Goal: Task Accomplishment & Management: Complete application form

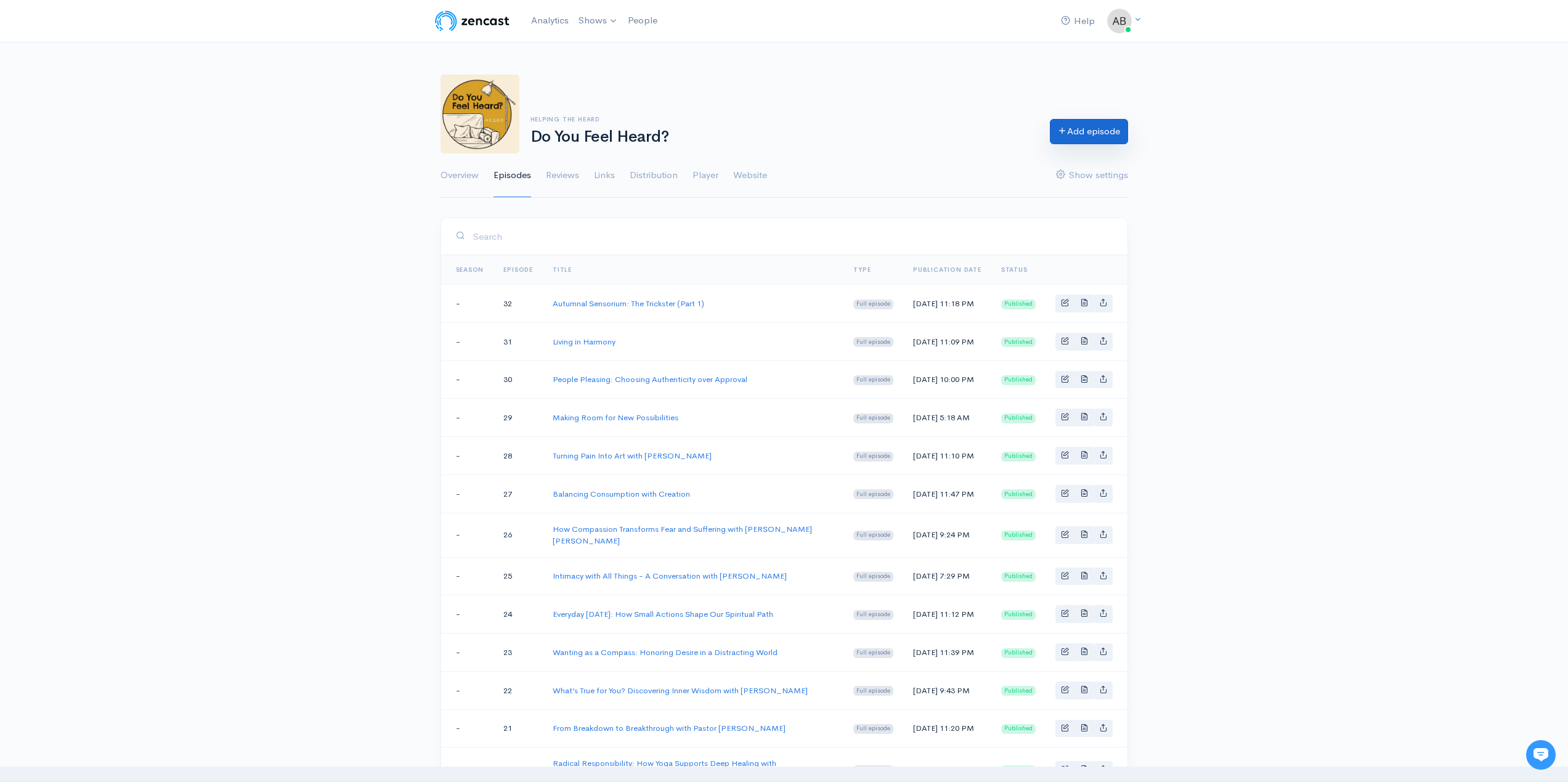
click at [1080, 129] on link "Add episode" at bounding box center [1089, 132] width 78 height 26
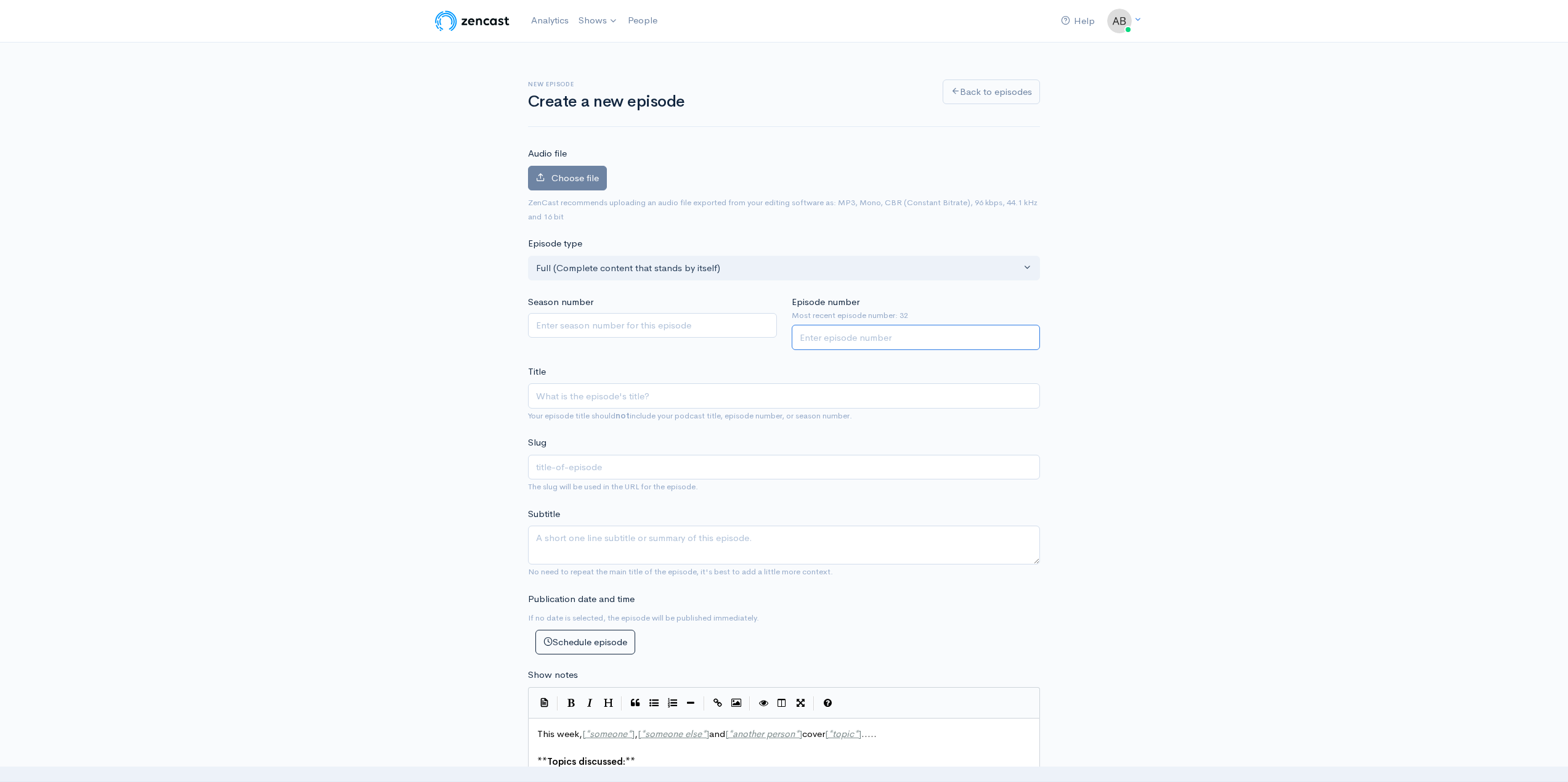
click at [901, 338] on input "Episode number" at bounding box center [916, 337] width 249 height 26
type input "33"
click at [840, 392] on input "Title" at bounding box center [784, 396] width 512 height 26
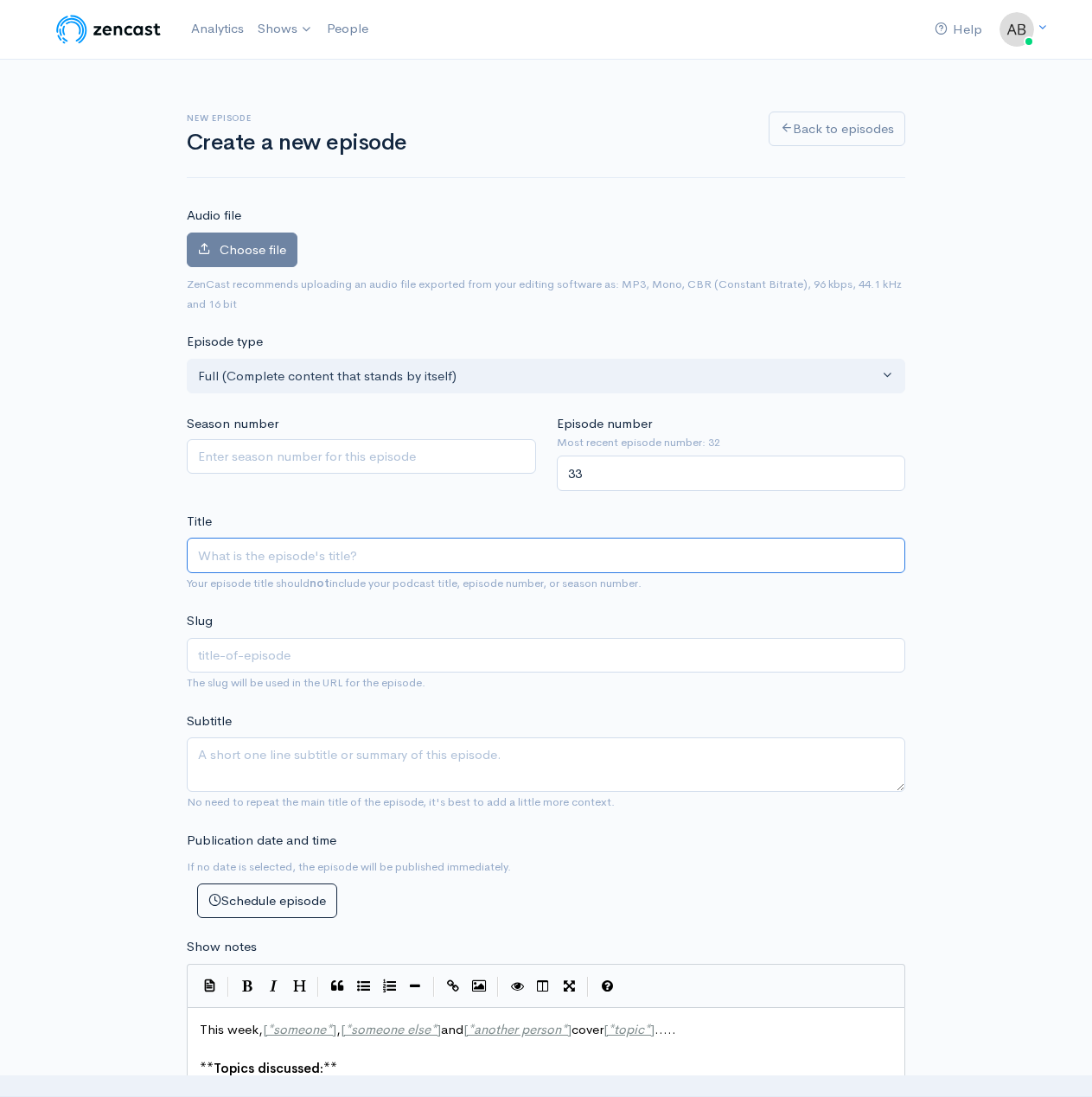
paste input "Medicine Within"
type input "Medicine Within"
type input "medicine-within"
type input "Medicine Within"
click at [219, 763] on textarea "Subtitle" at bounding box center [546, 764] width 718 height 55
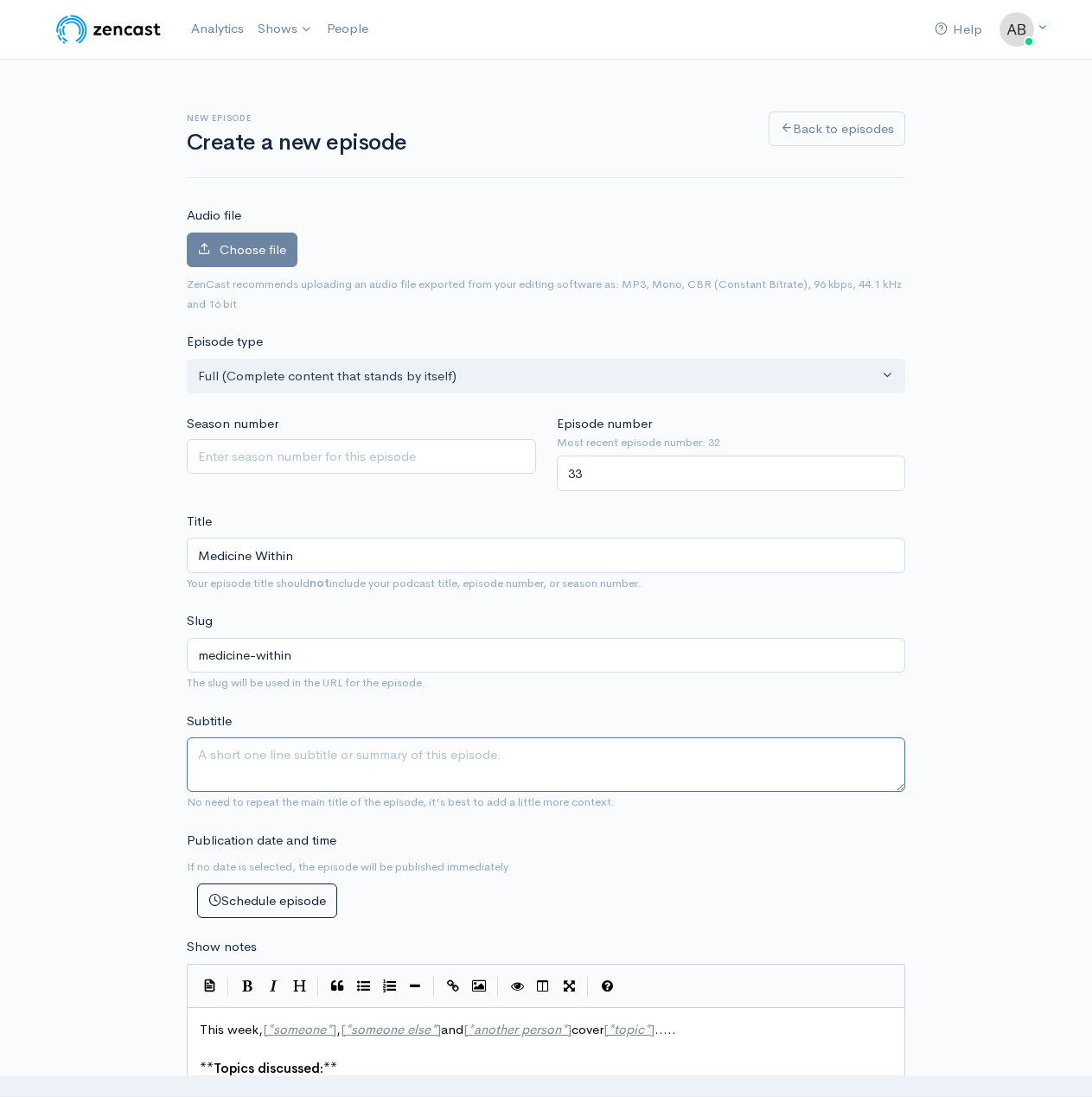
paste textarea "In this honest and grounded conversation, [PERSON_NAME] joins Helping the Heard…"
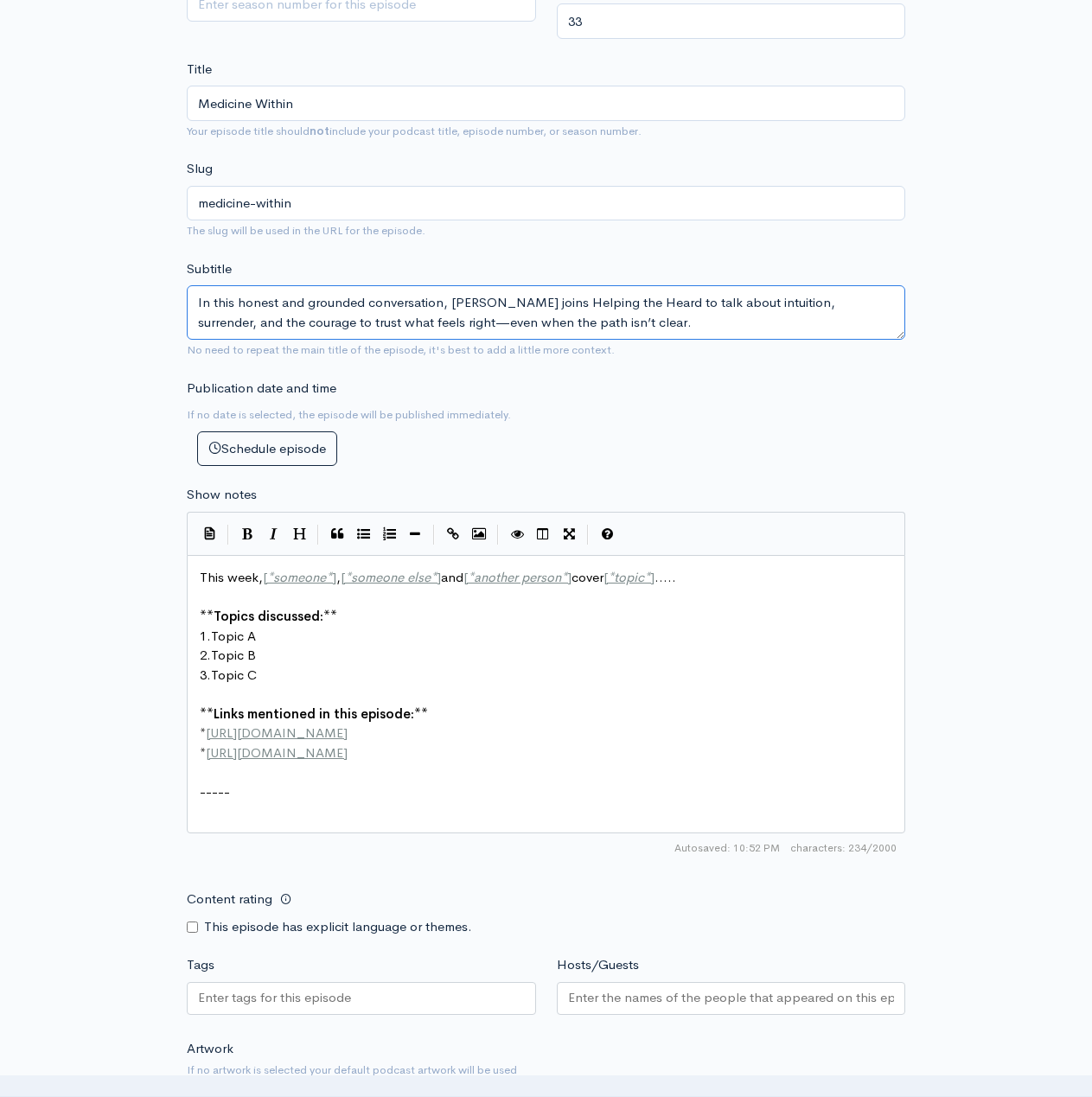
scroll to position [503, 0]
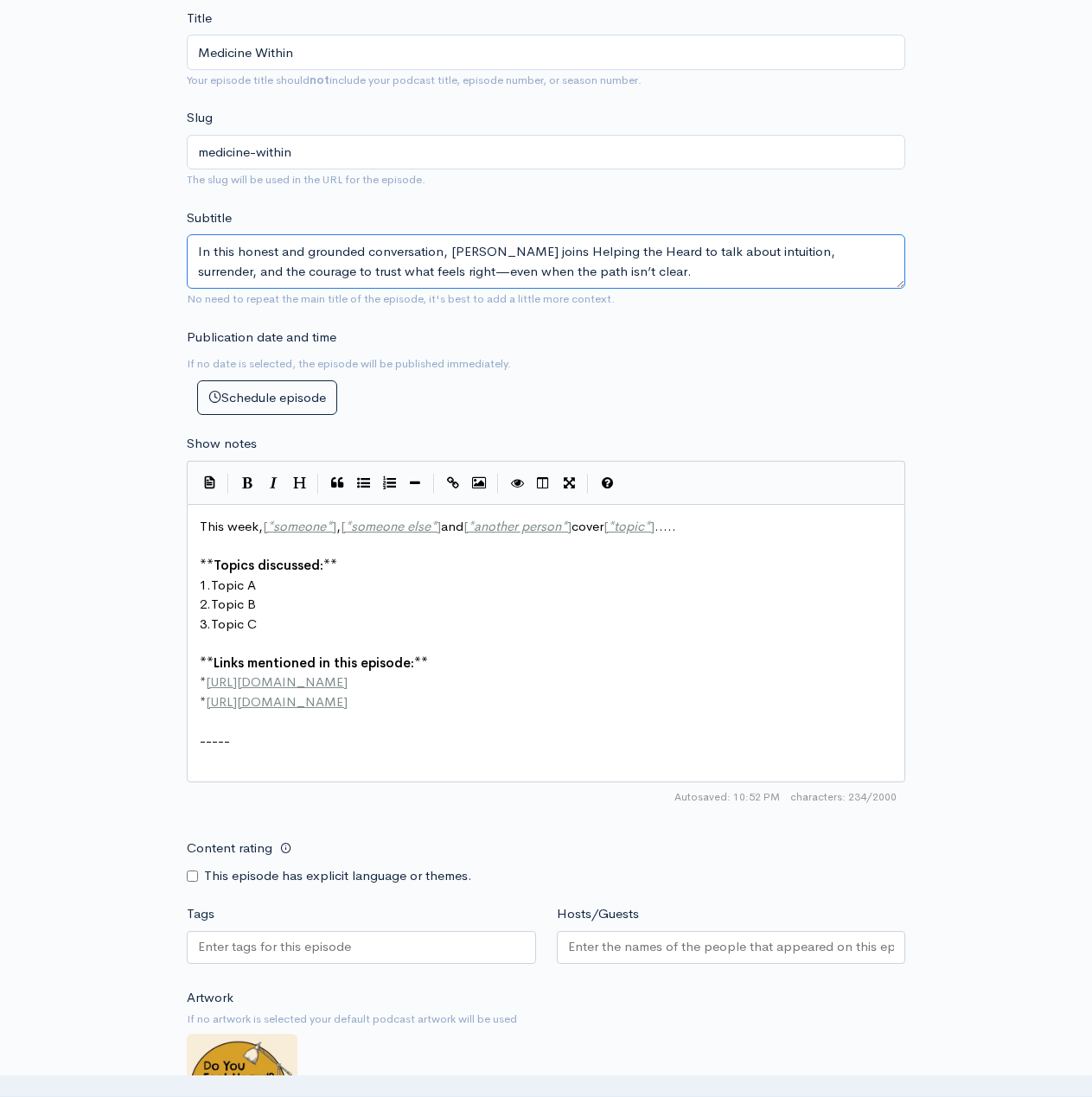
type textarea "In this honest and grounded conversation, [PERSON_NAME] joins Helping the Heard…"
click at [440, 612] on pre "2. Topic B" at bounding box center [552, 605] width 712 height 20
type textarea "This week, [*someone*], [*someone else*] and [*another person*] cover [*topic*]…"
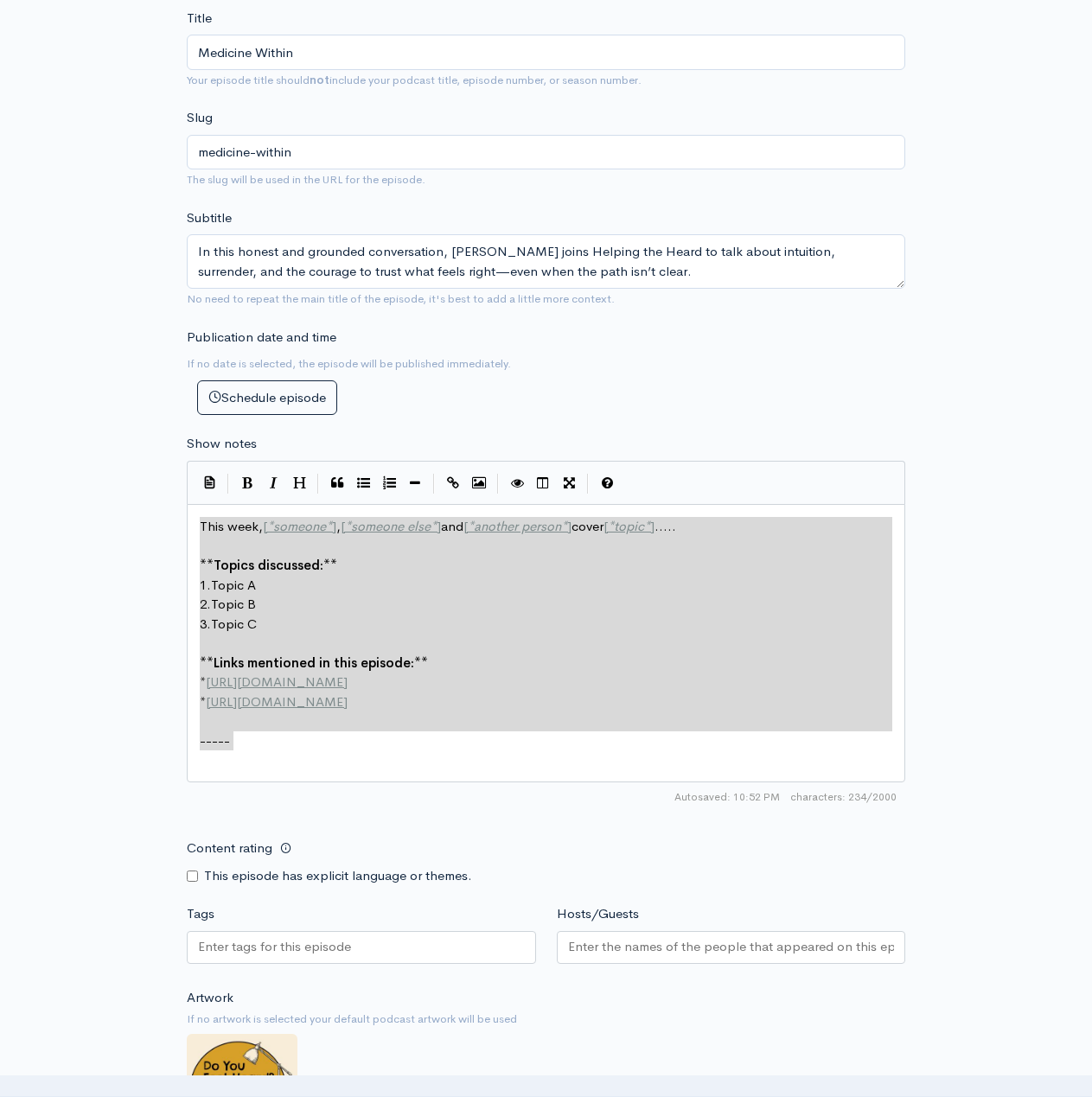
paste textarea
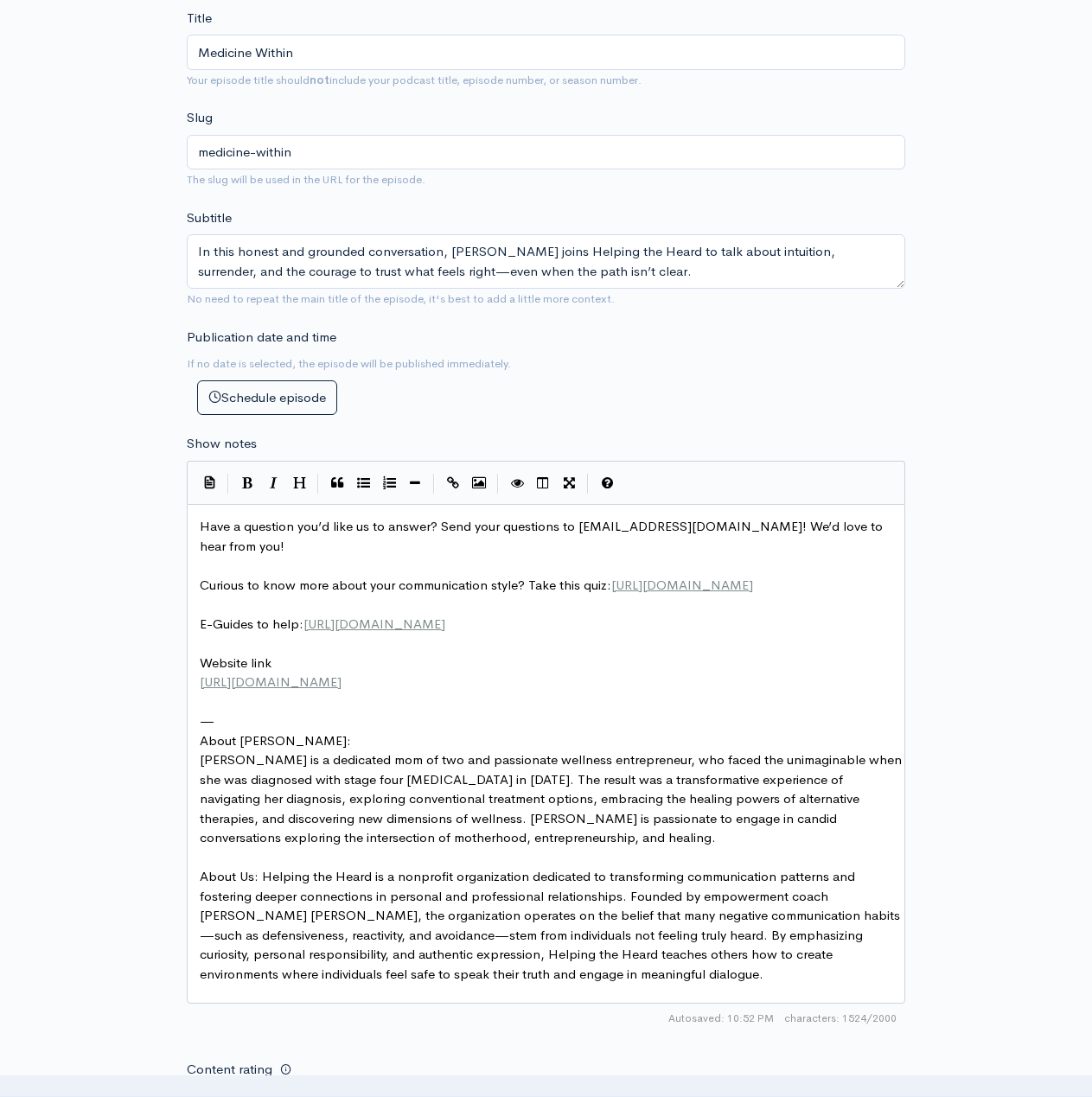
click at [212, 868] on pre "​" at bounding box center [552, 858] width 712 height 20
type textarea "—"
drag, startPoint x: 235, startPoint y: 732, endPoint x: 195, endPoint y: 731, distance: 40.0
click at [217, 712] on pre "​" at bounding box center [552, 702] width 712 height 20
click at [218, 731] on pre "​" at bounding box center [552, 721] width 712 height 20
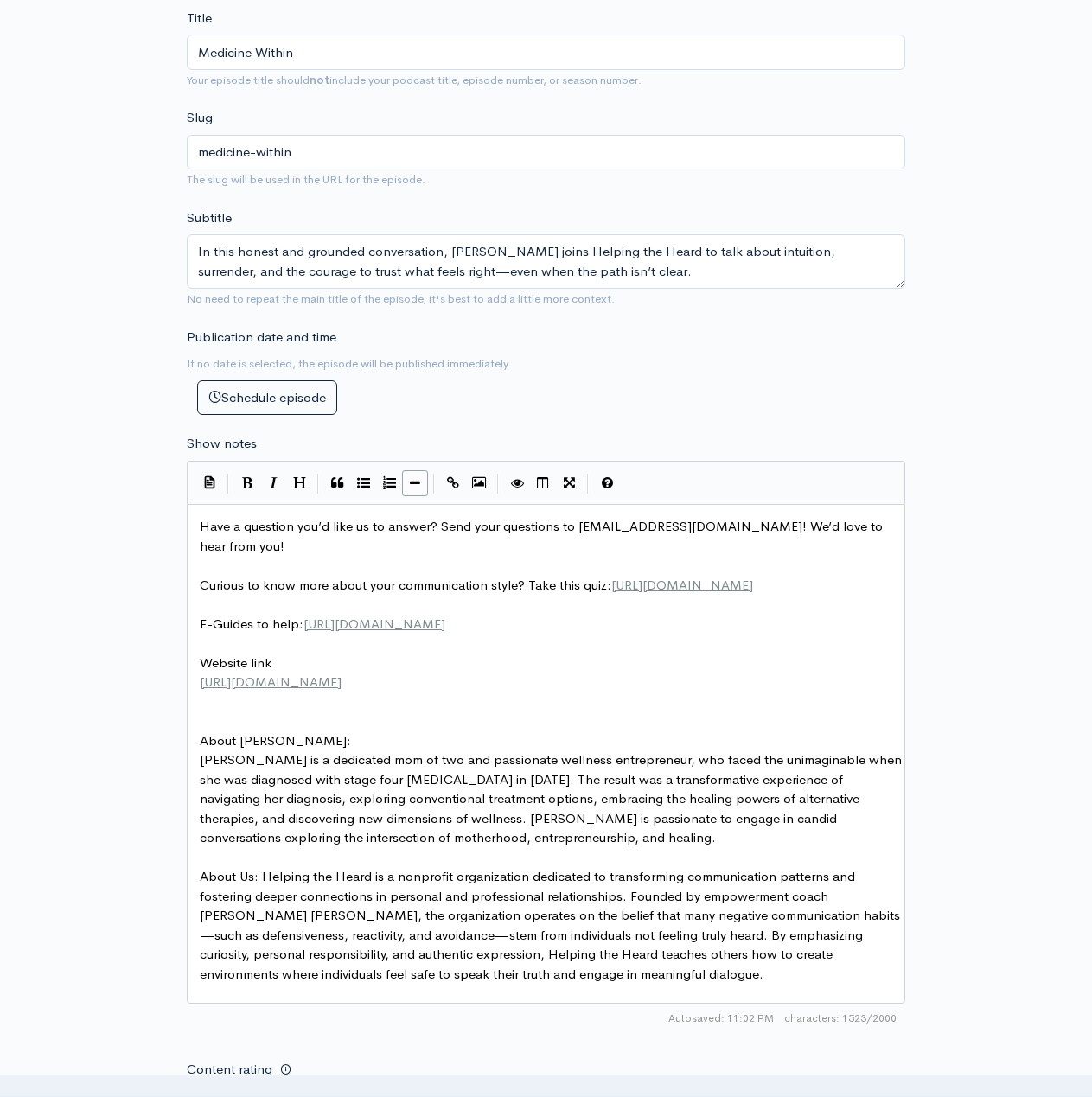
click at [418, 478] on icon "Insert Horizontal Line" at bounding box center [415, 482] width 10 height 13
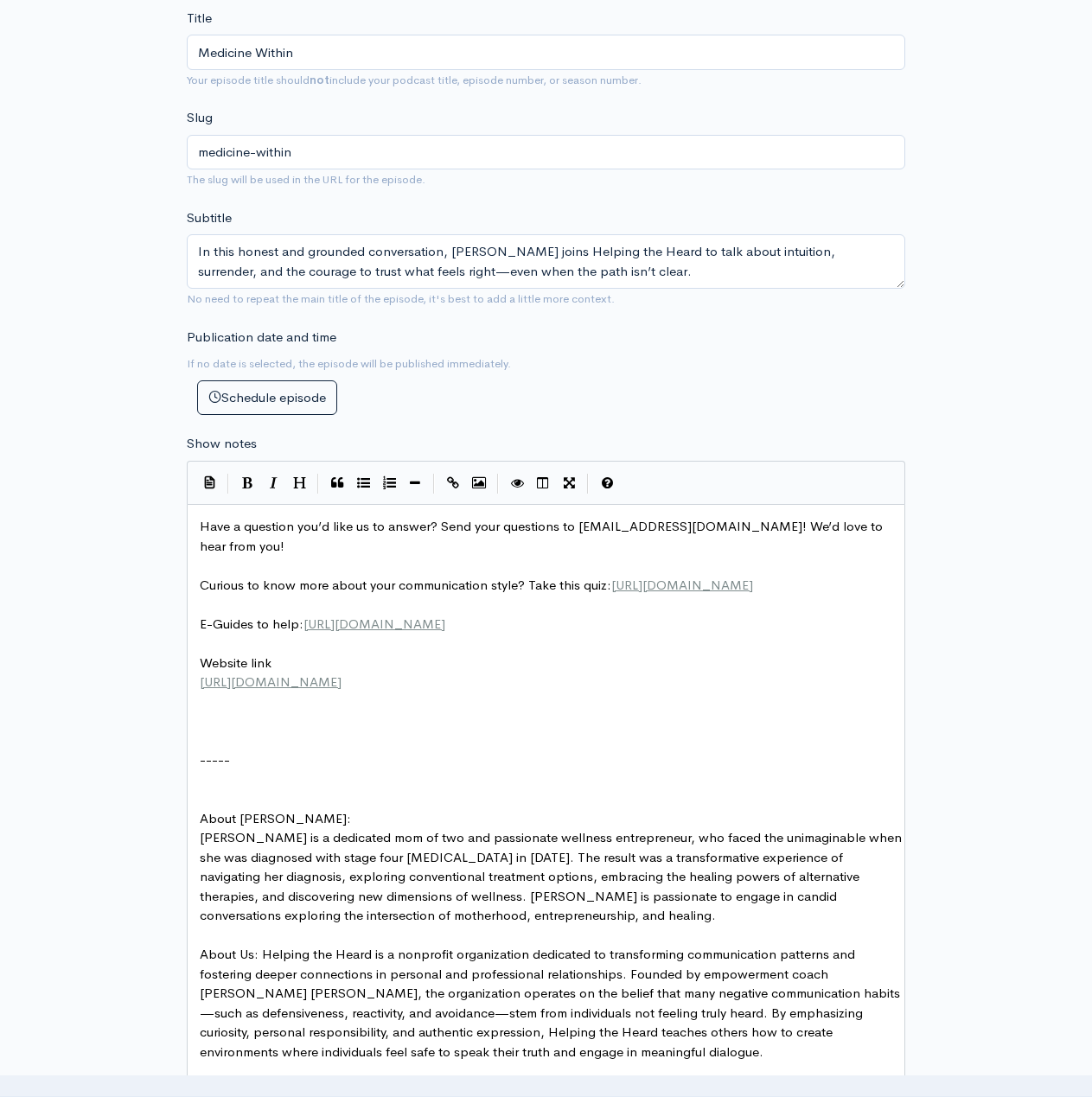
click at [223, 809] on pre "​" at bounding box center [552, 799] width 712 height 20
click at [221, 750] on pre "​" at bounding box center [552, 741] width 712 height 20
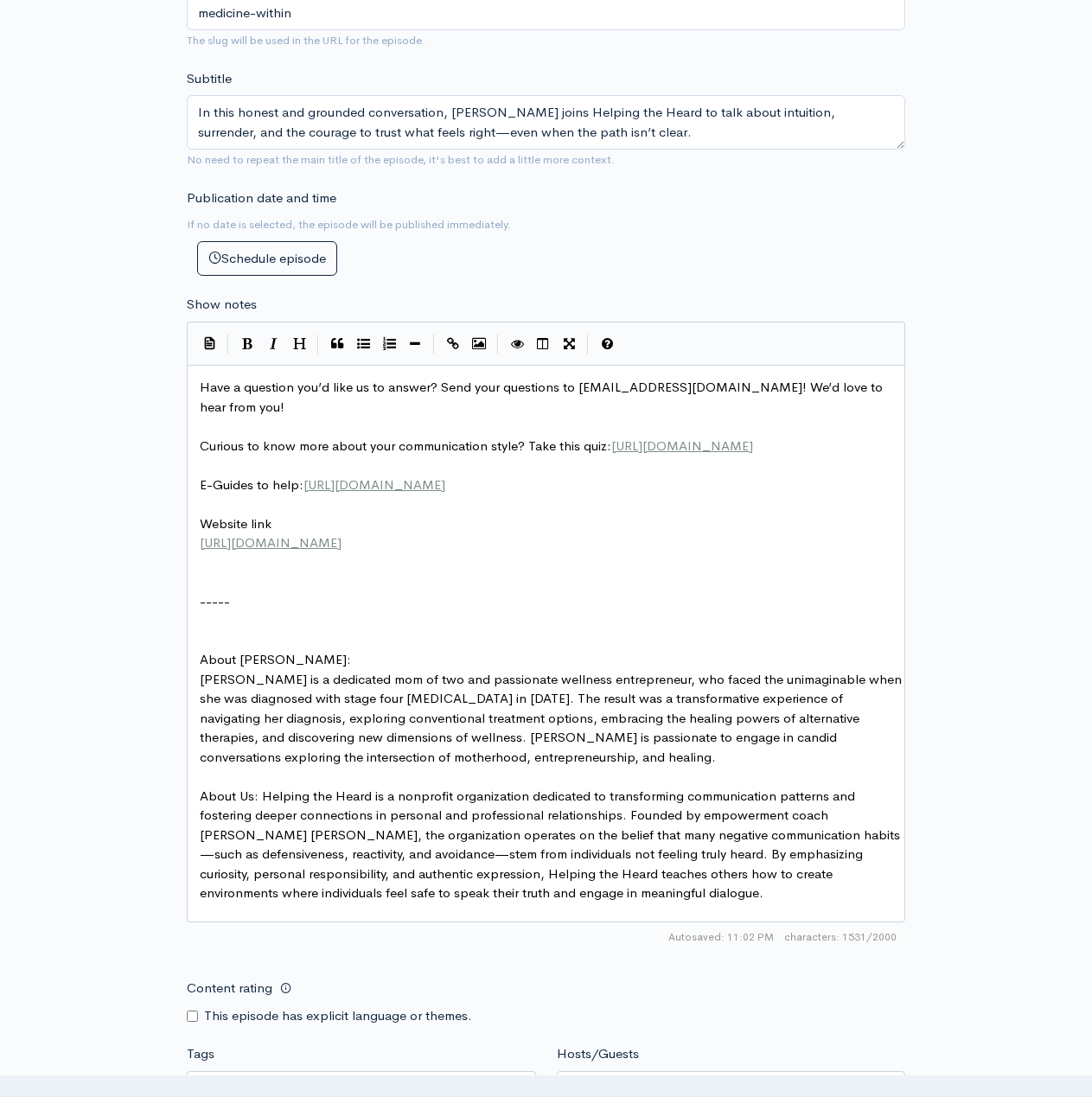
scroll to position [644, 0]
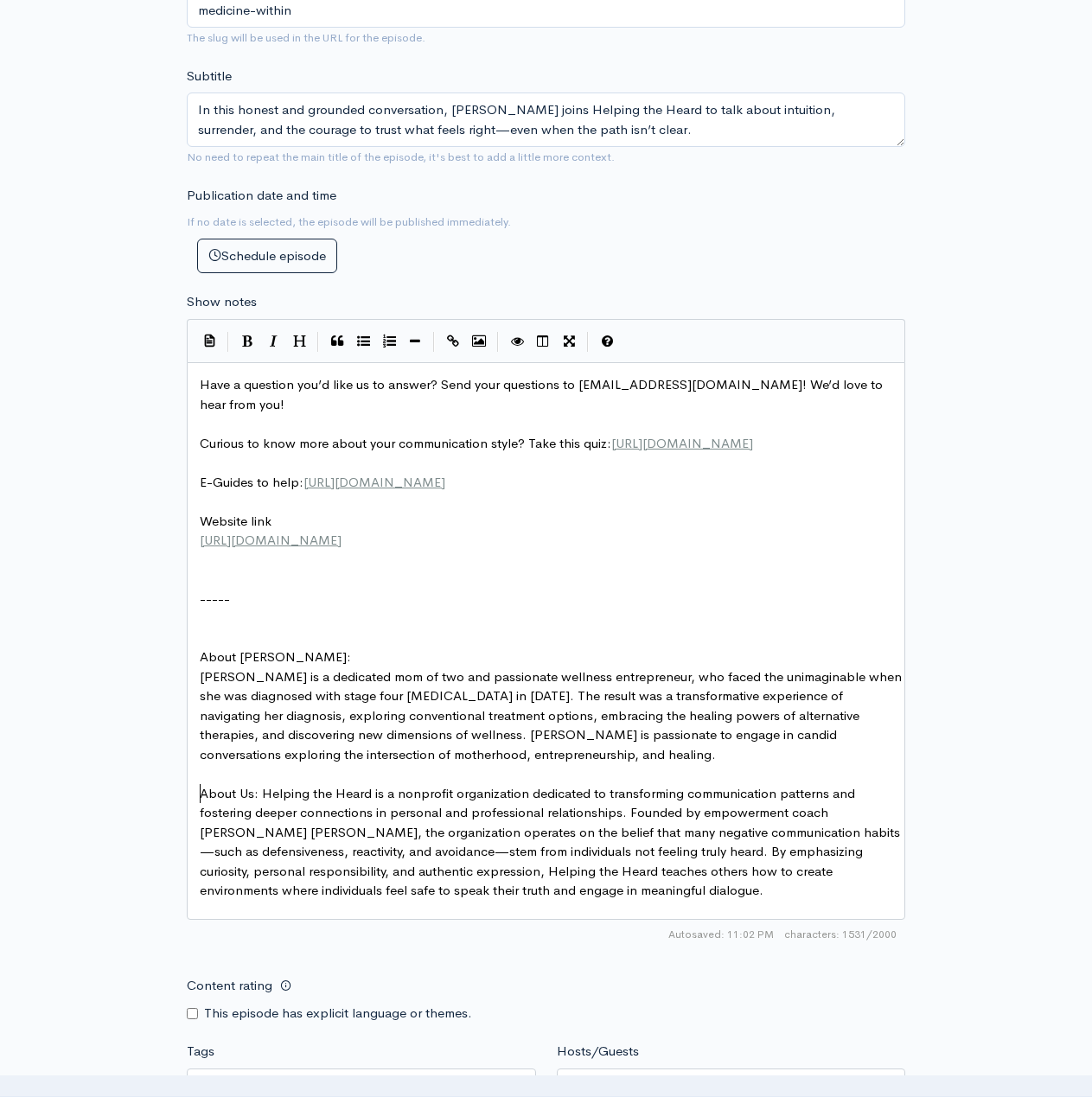
click at [236, 784] on pre "​" at bounding box center [552, 774] width 712 height 20
click at [413, 340] on icon "Insert Horizontal Line" at bounding box center [415, 340] width 10 height 13
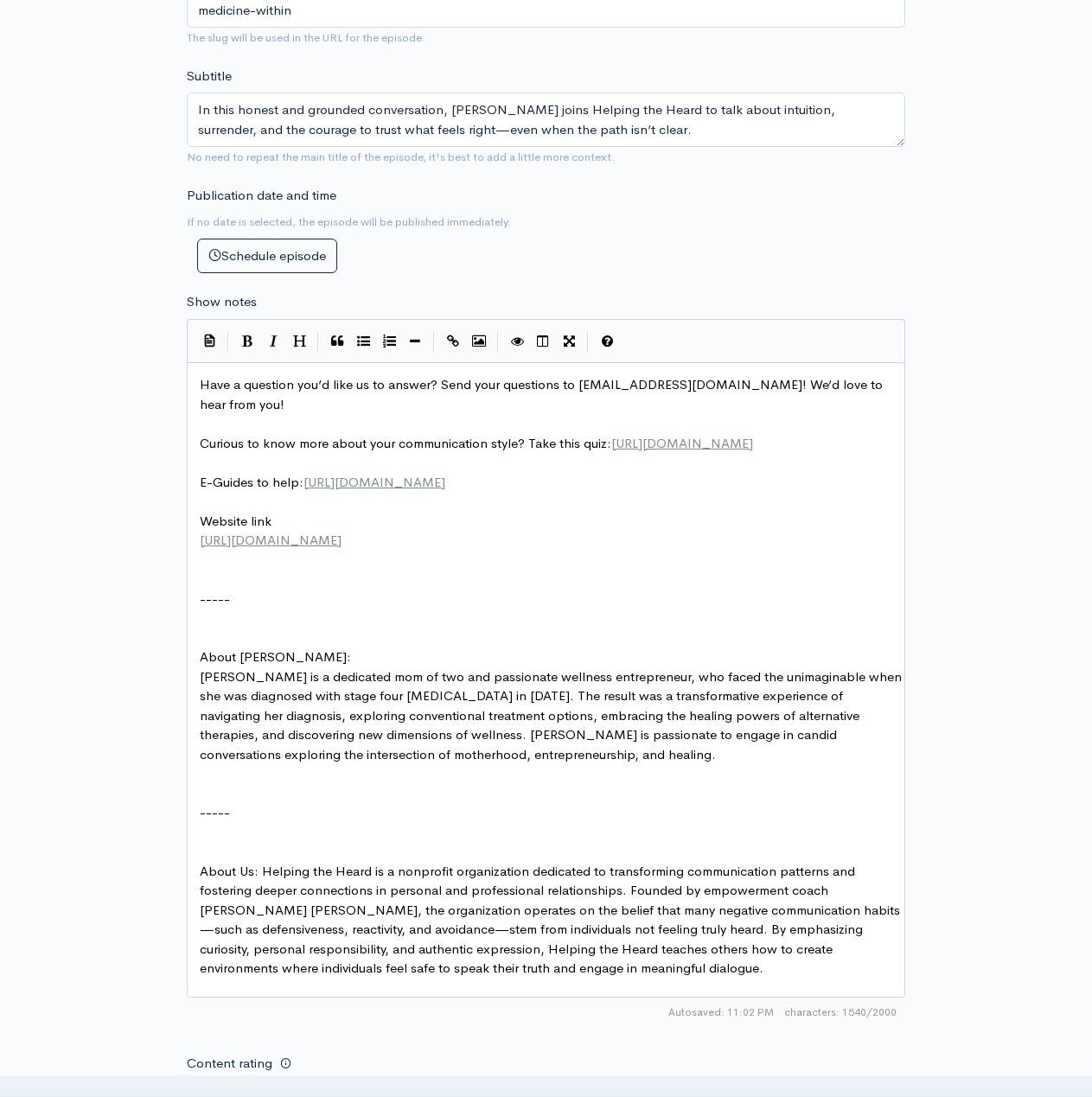
click at [204, 842] on pre "​" at bounding box center [552, 832] width 712 height 20
click at [198, 898] on pre "About Us: Helping the Heard is a nonprofit organization dedicated to transformi…" at bounding box center [552, 919] width 712 height 116
click at [212, 861] on pre "​" at bounding box center [552, 851] width 712 height 20
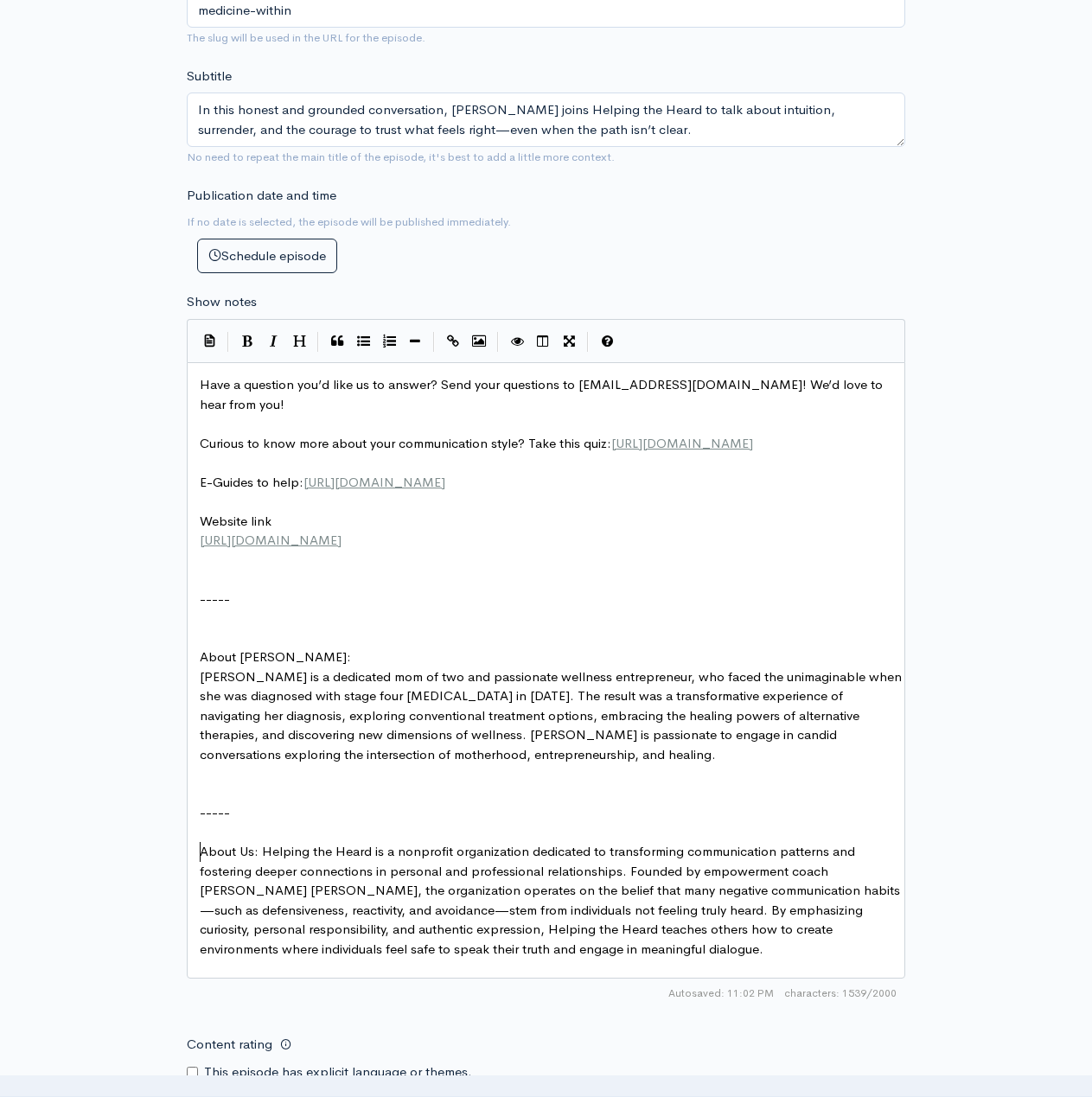
click at [208, 804] on pre "​" at bounding box center [552, 794] width 712 height 20
click at [207, 784] on pre "​" at bounding box center [552, 774] width 712 height 20
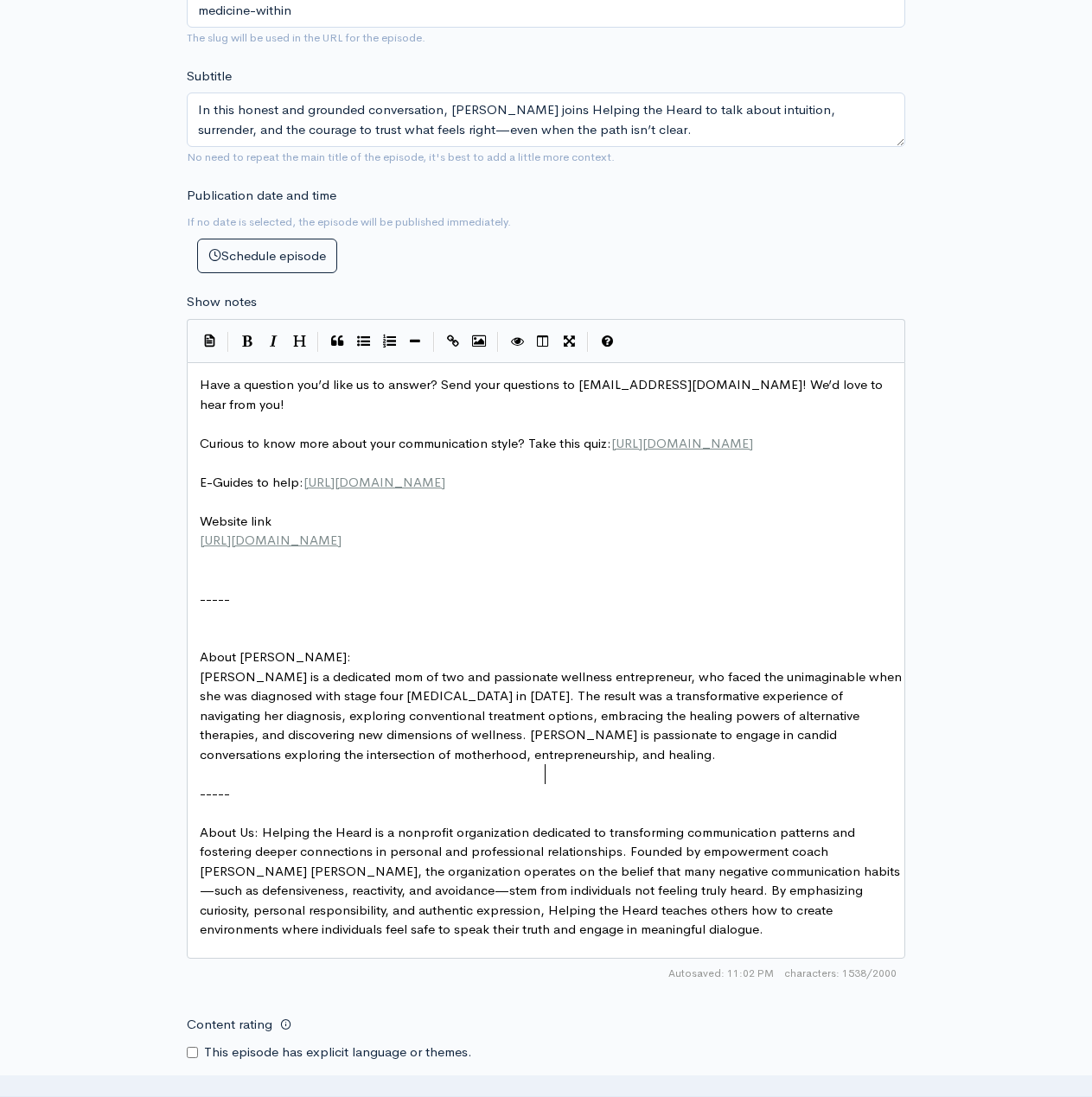
type textarea "a"
click at [250, 648] on pre "​" at bounding box center [552, 639] width 712 height 20
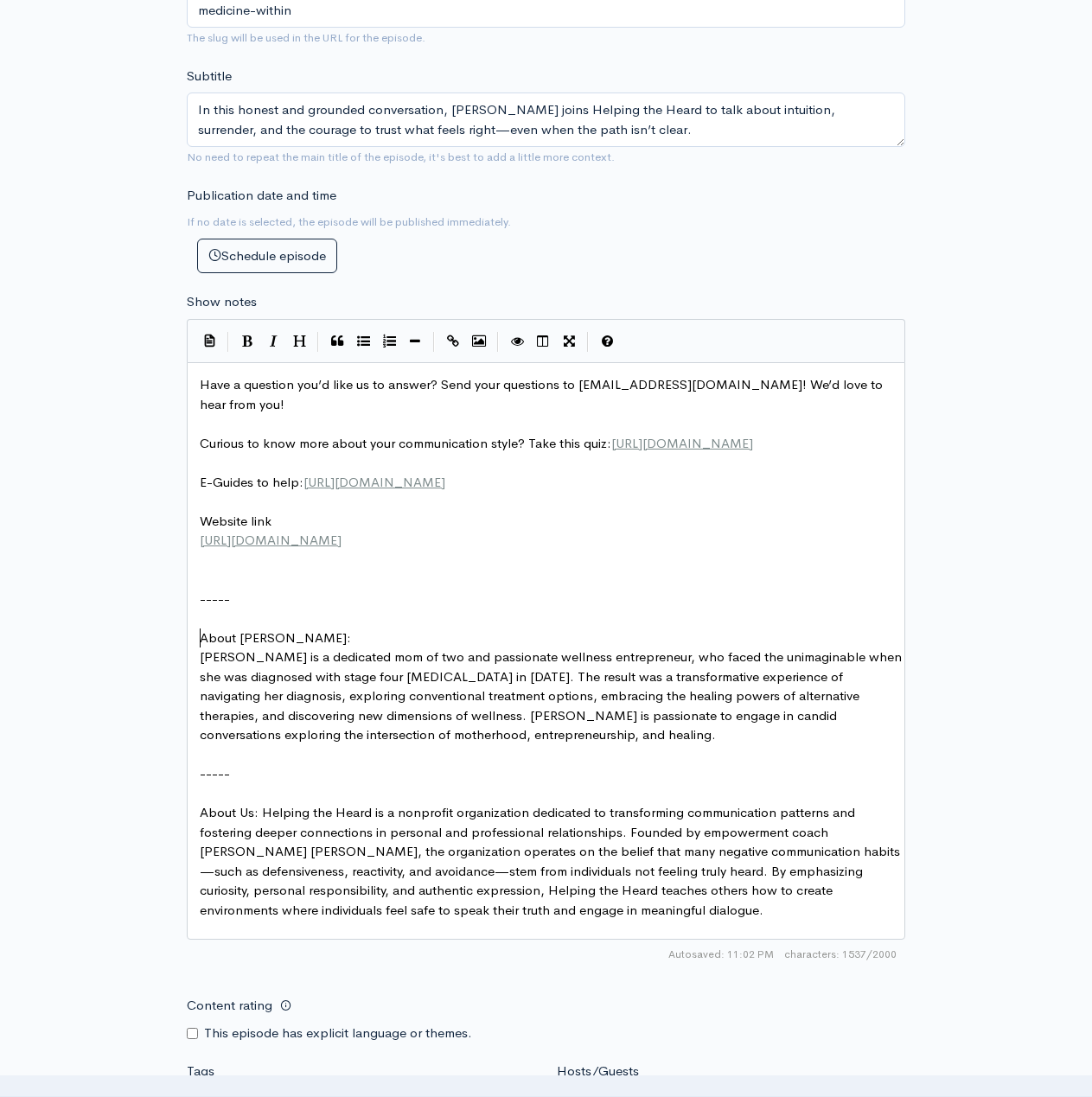
click at [209, 590] on pre "​" at bounding box center [552, 580] width 712 height 20
click at [214, 571] on pre "​" at bounding box center [552, 561] width 712 height 20
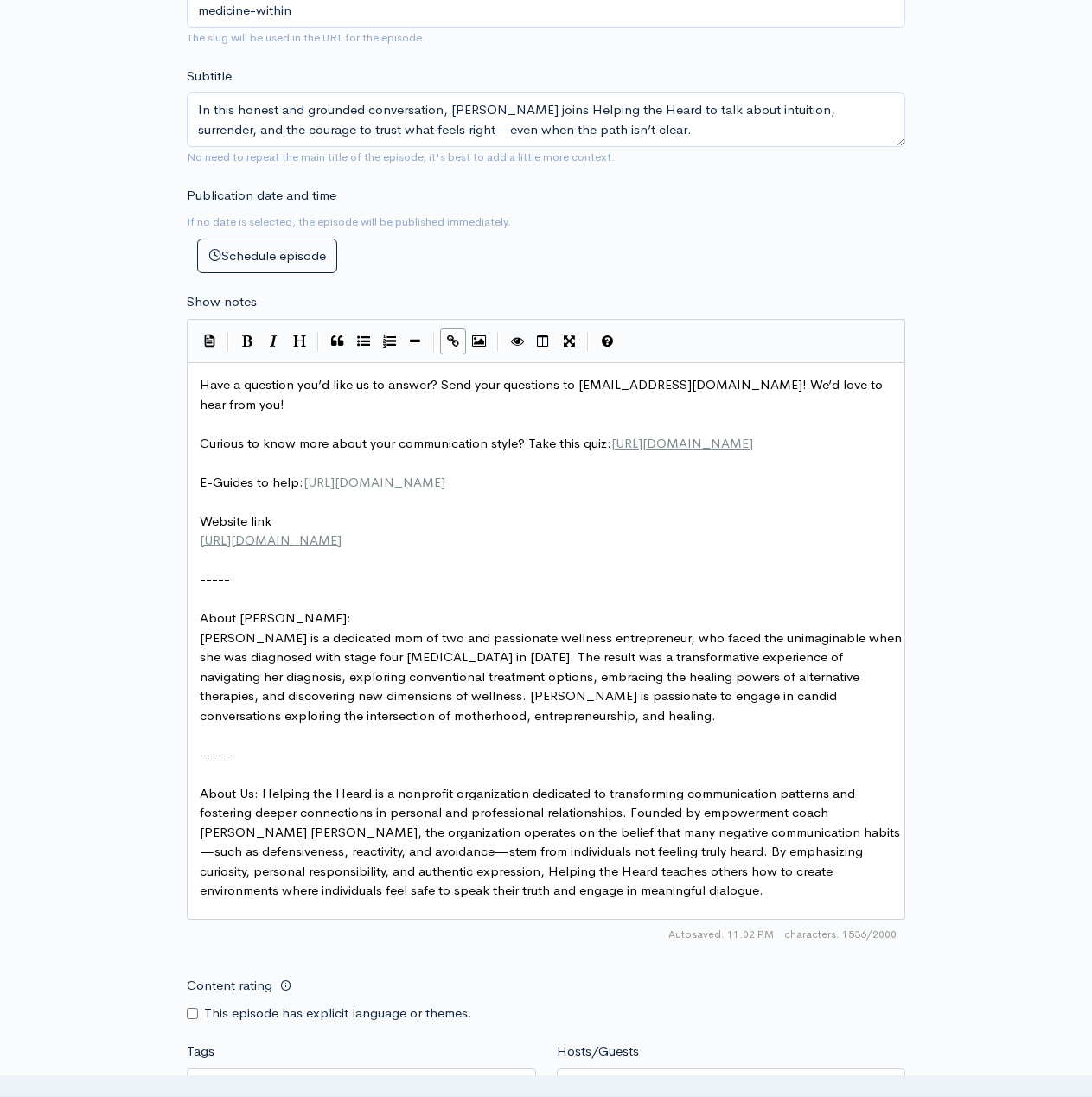
click at [241, 692] on span "[PERSON_NAME] is a dedicated mom of two and passionate wellness entrepreneur, w…" at bounding box center [552, 676] width 705 height 94
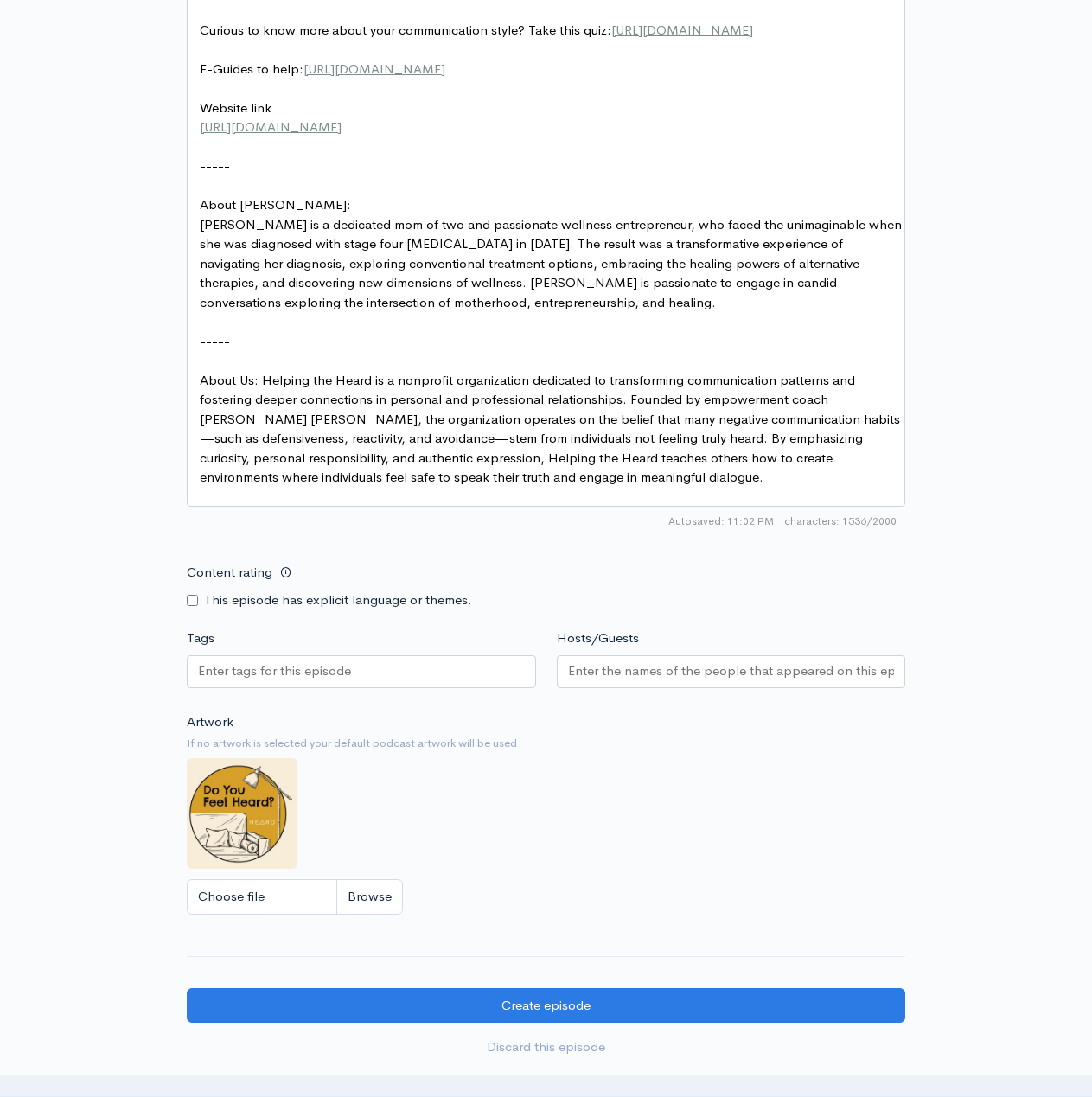
scroll to position [1156, 0]
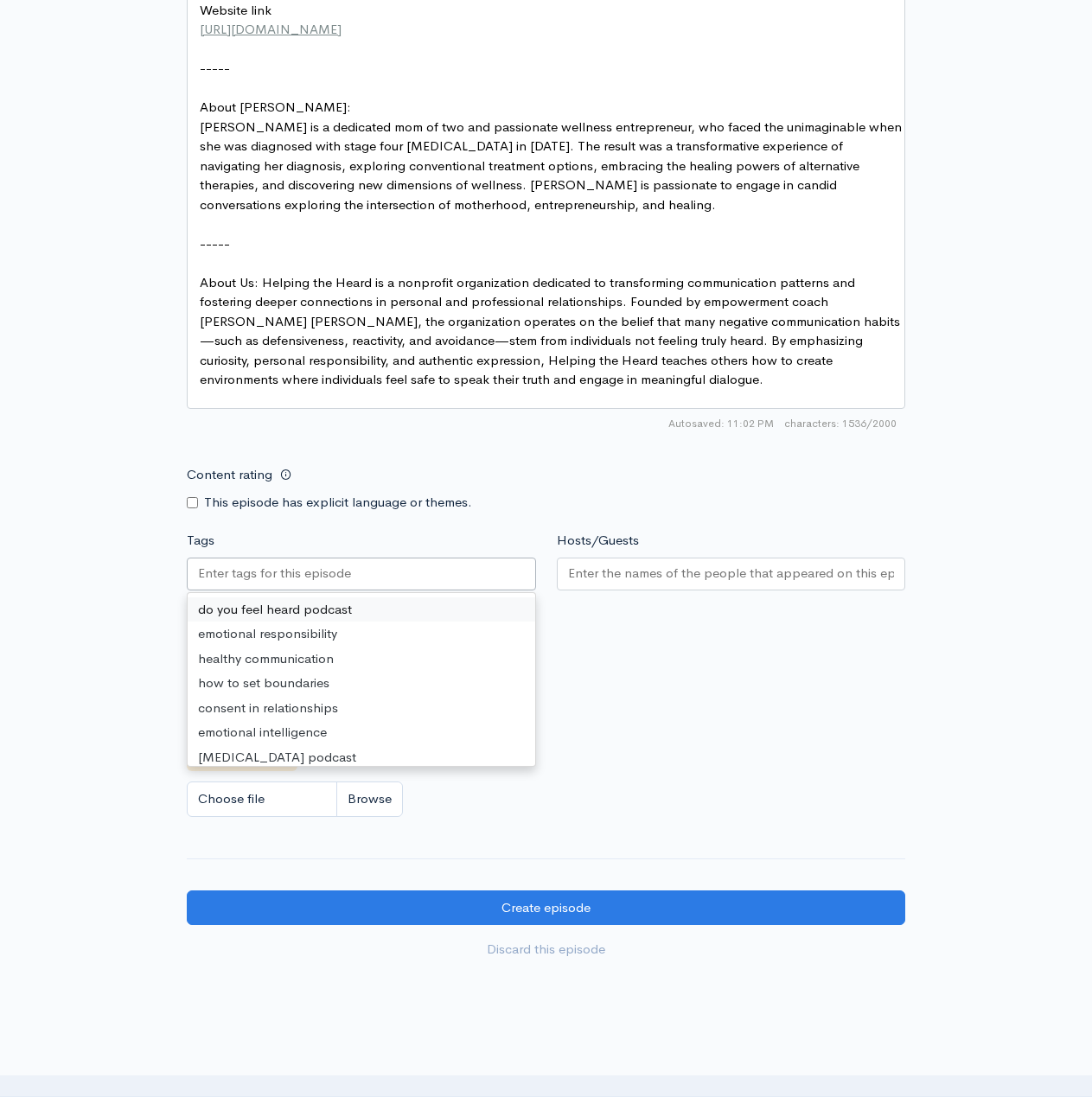
click at [406, 591] on div at bounding box center [361, 574] width 349 height 33
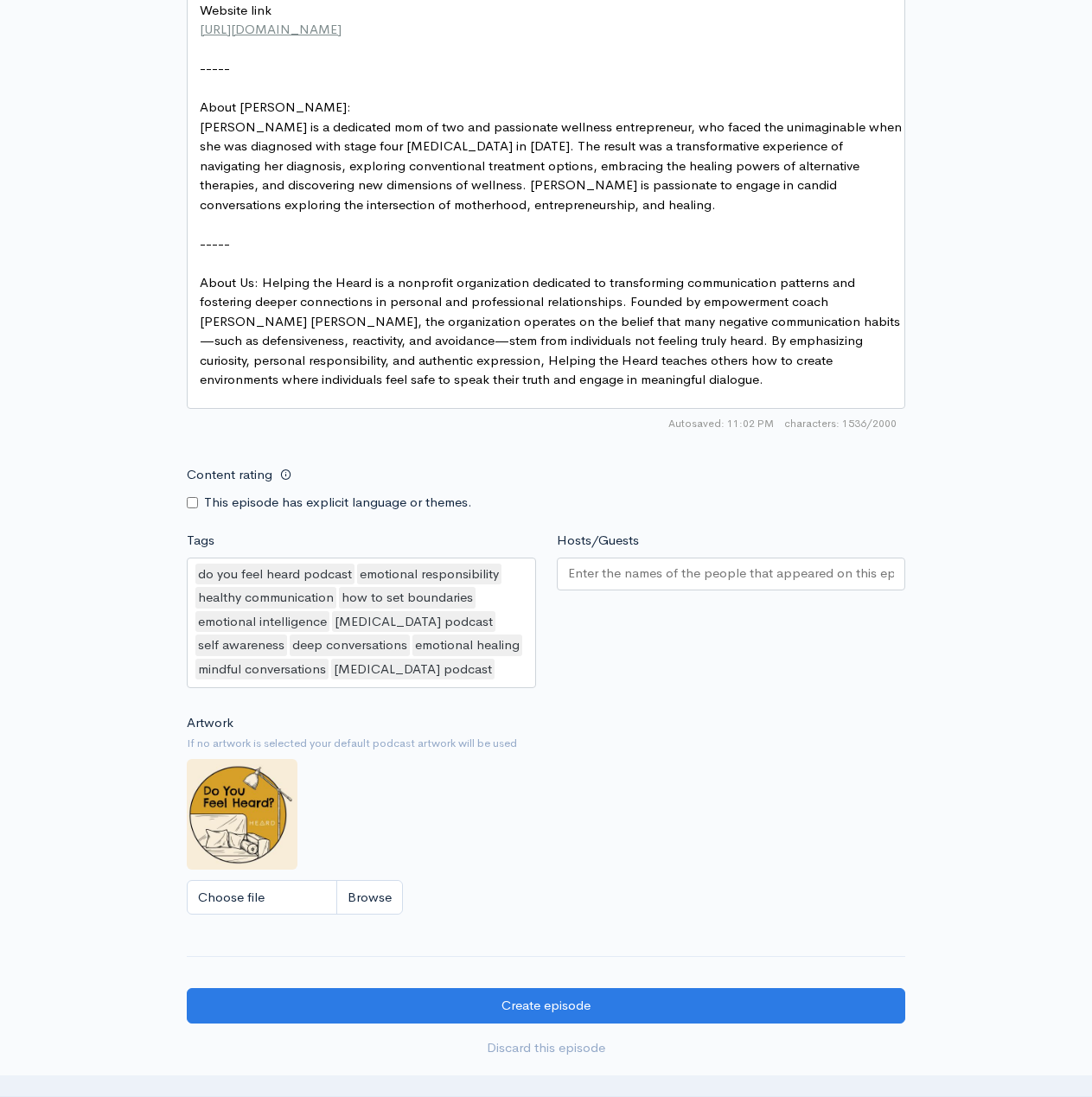
scroll to position [4, 0]
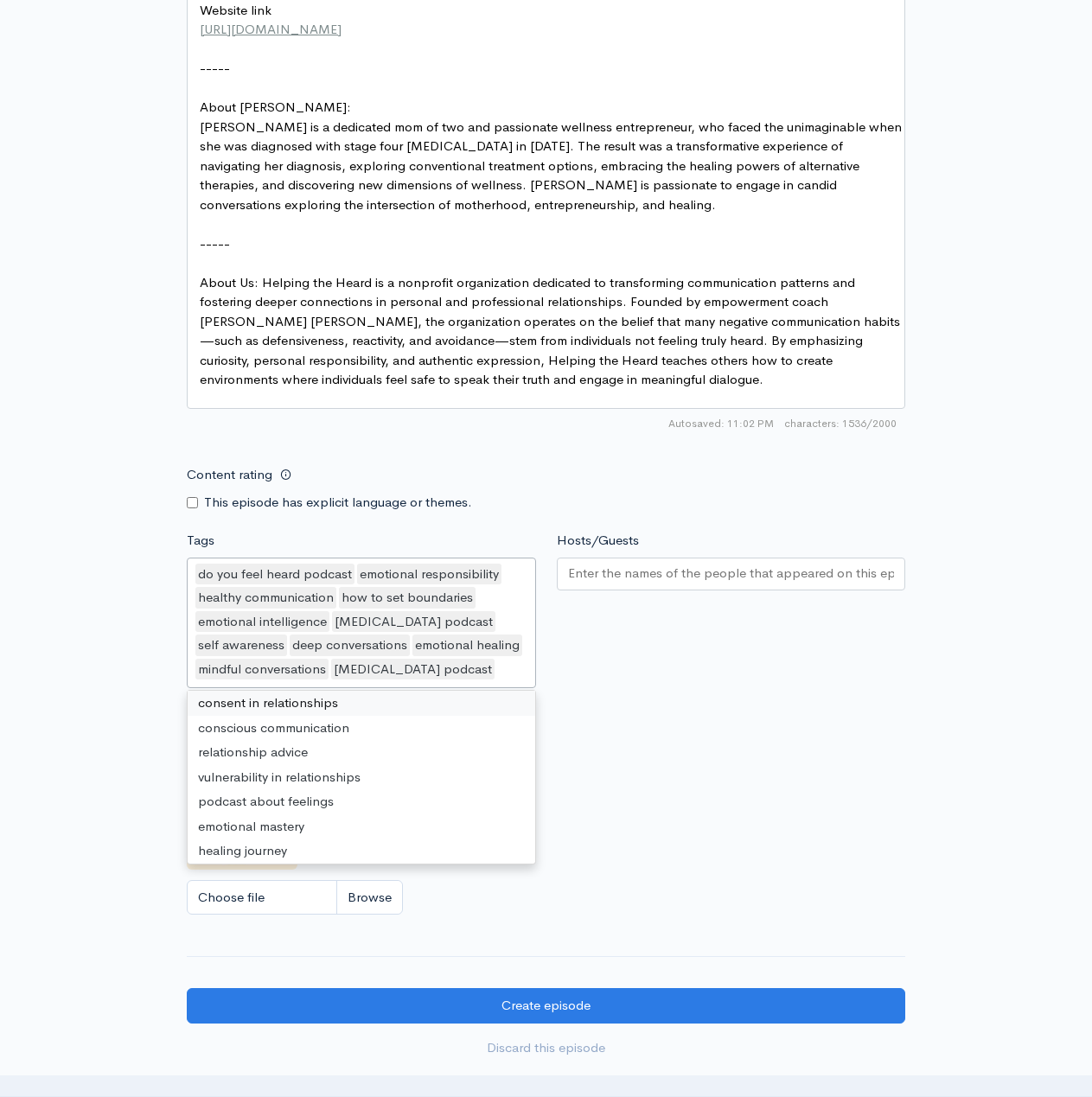
paste input "intuition"
type input "intuition"
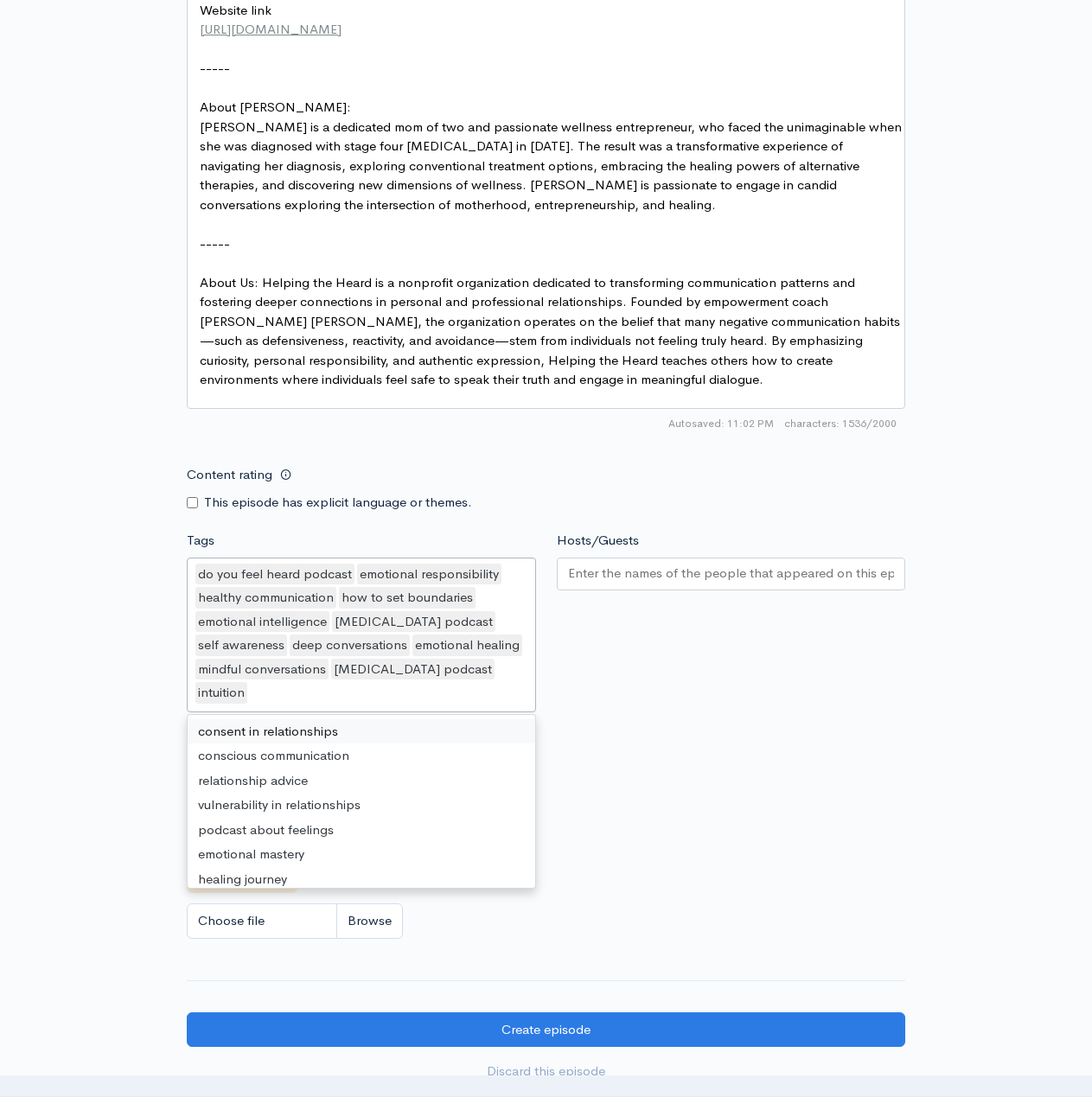
paste input "surrender"
type input "surrender"
paste input "trust"
type input "trust"
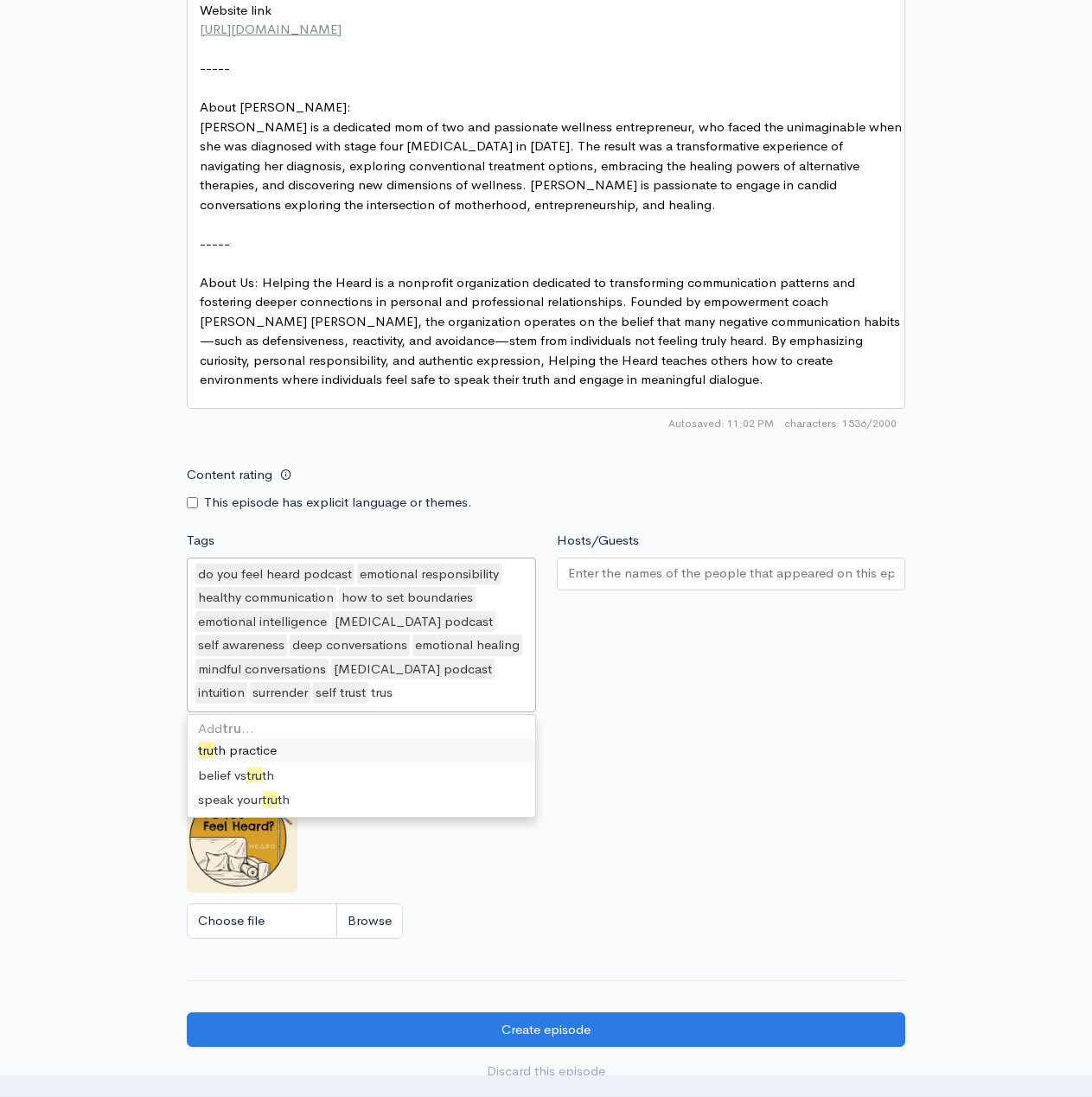
type input "trust"
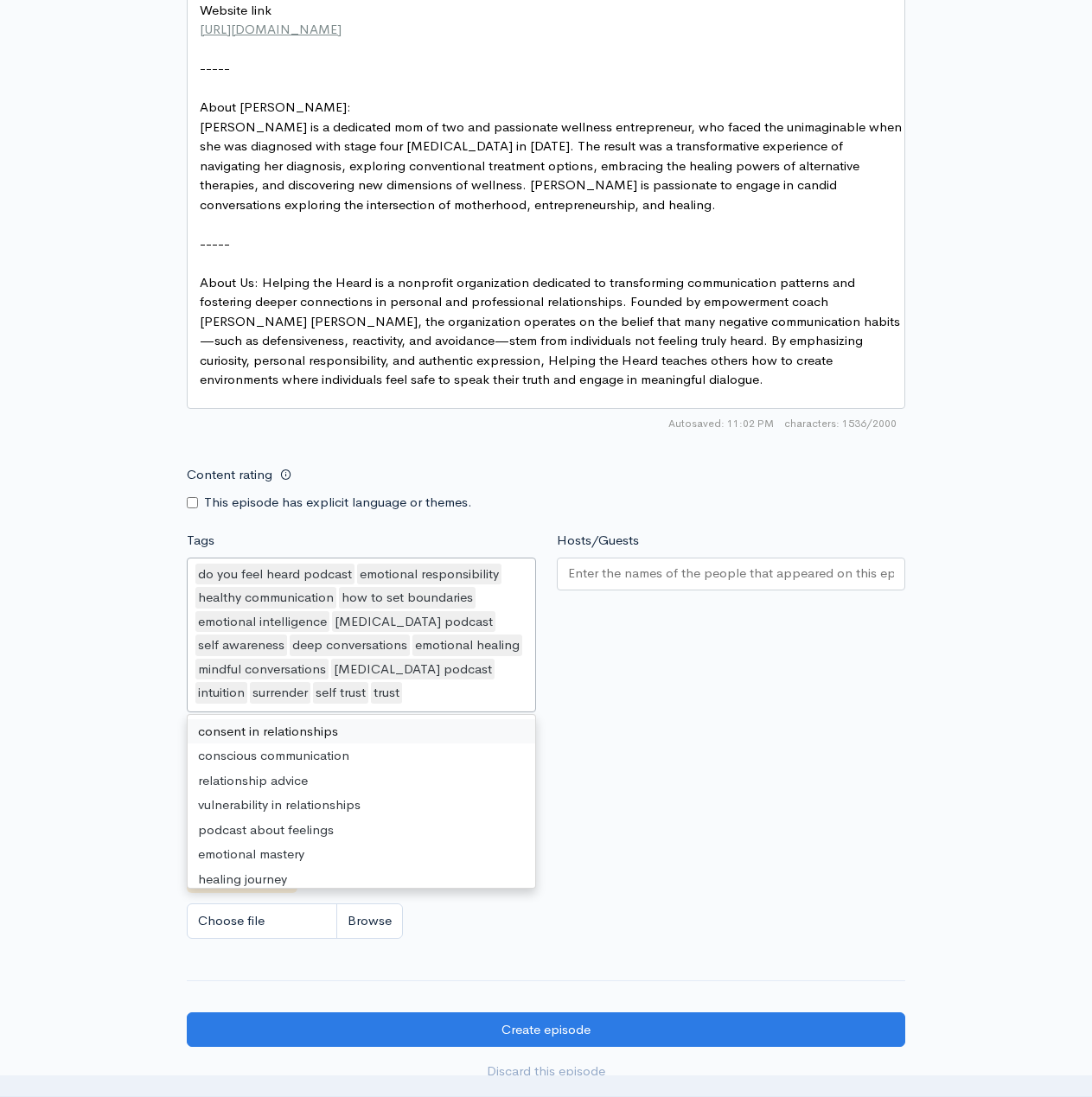
paste input "letting"
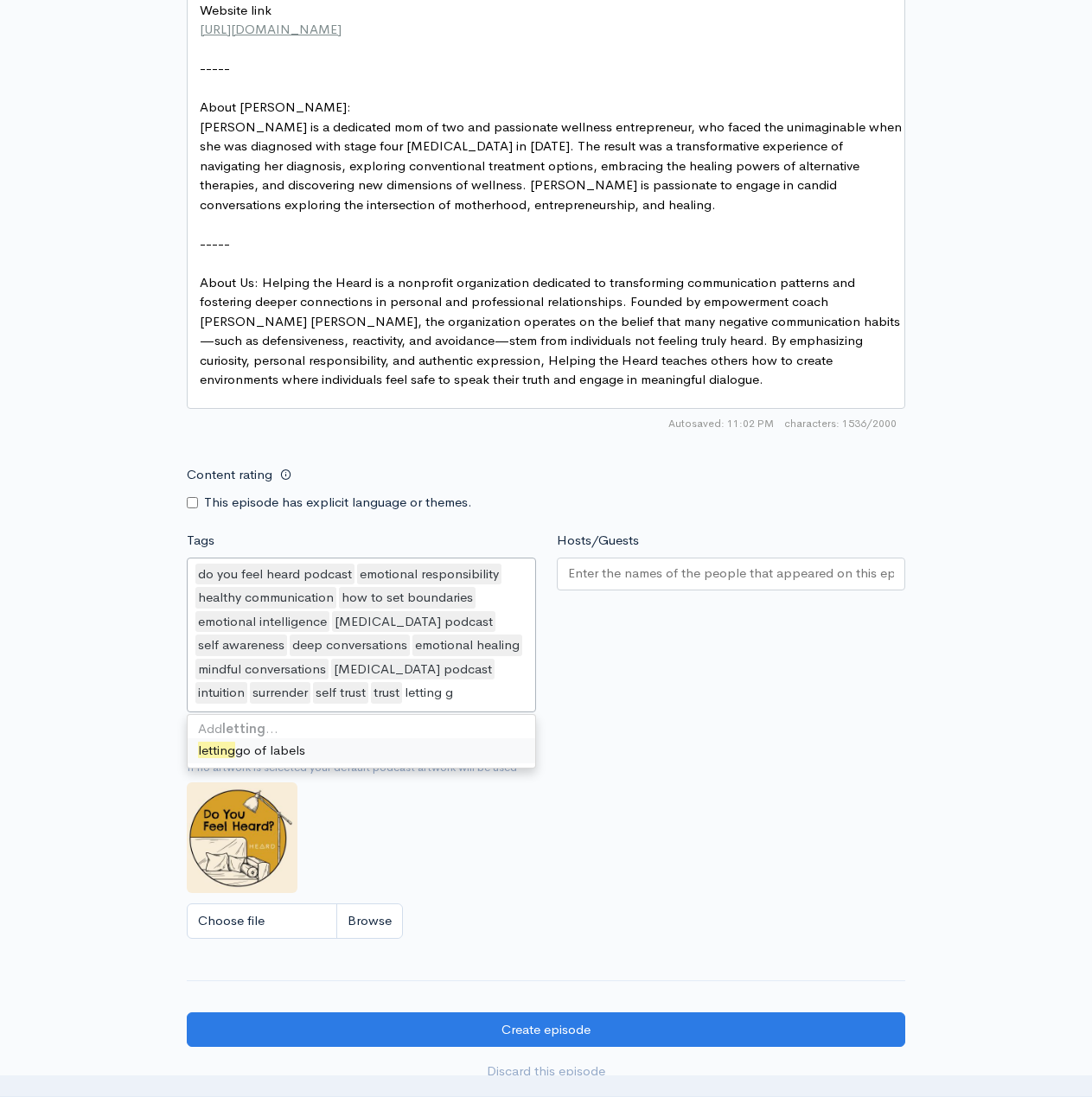
type input "letting go"
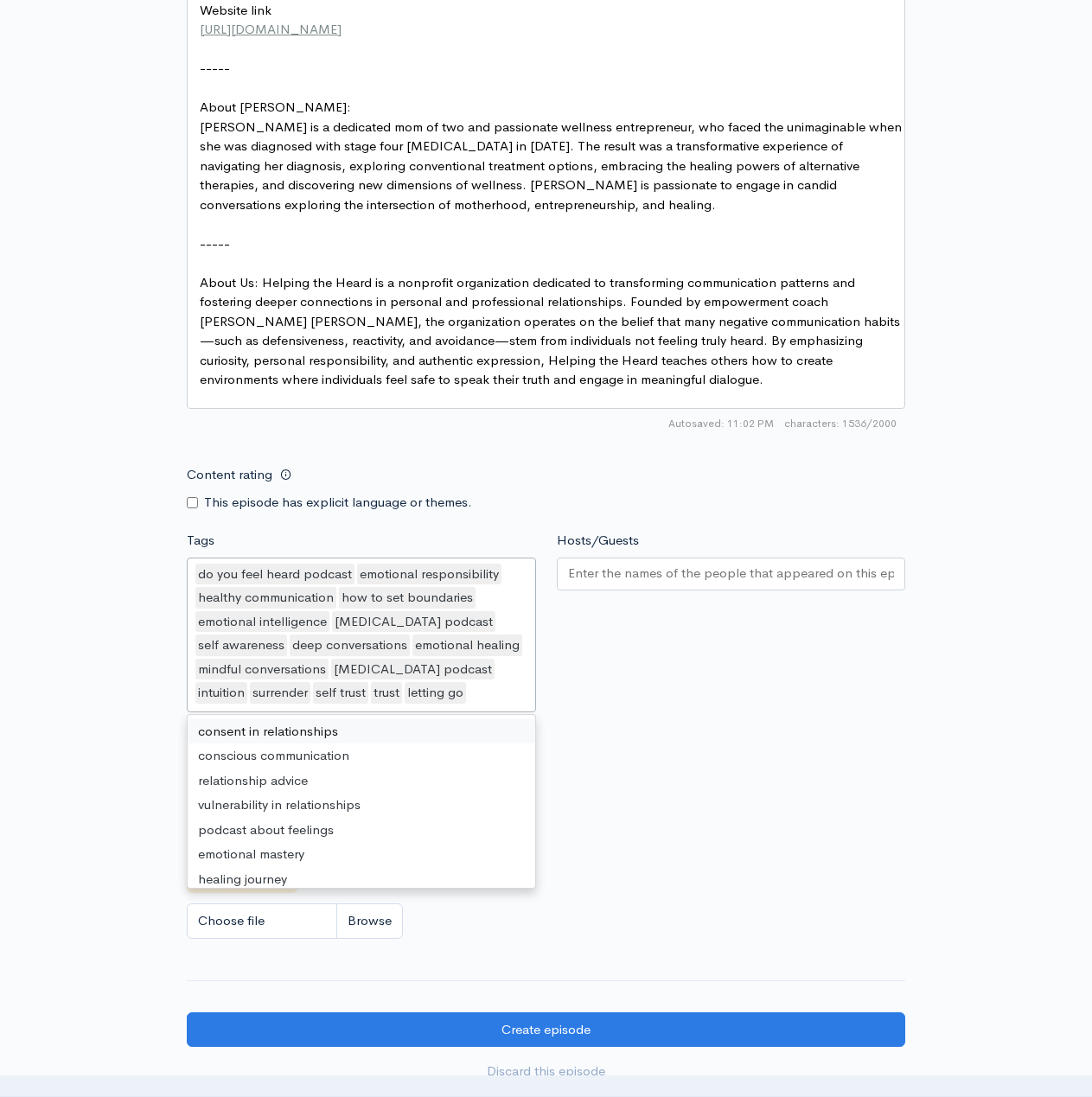
paste input "alignment"
type input "alignment"
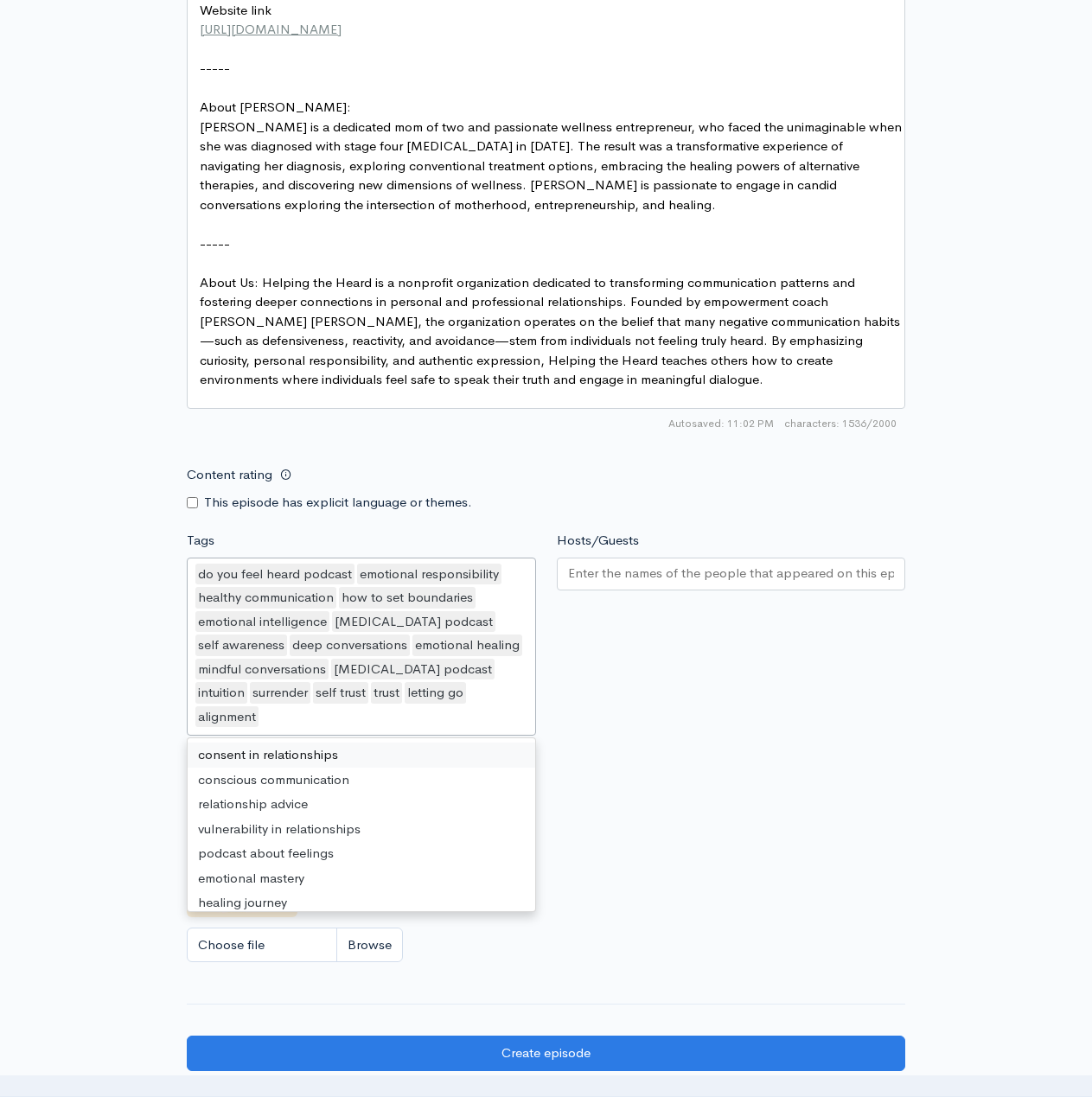
paste input "flow"
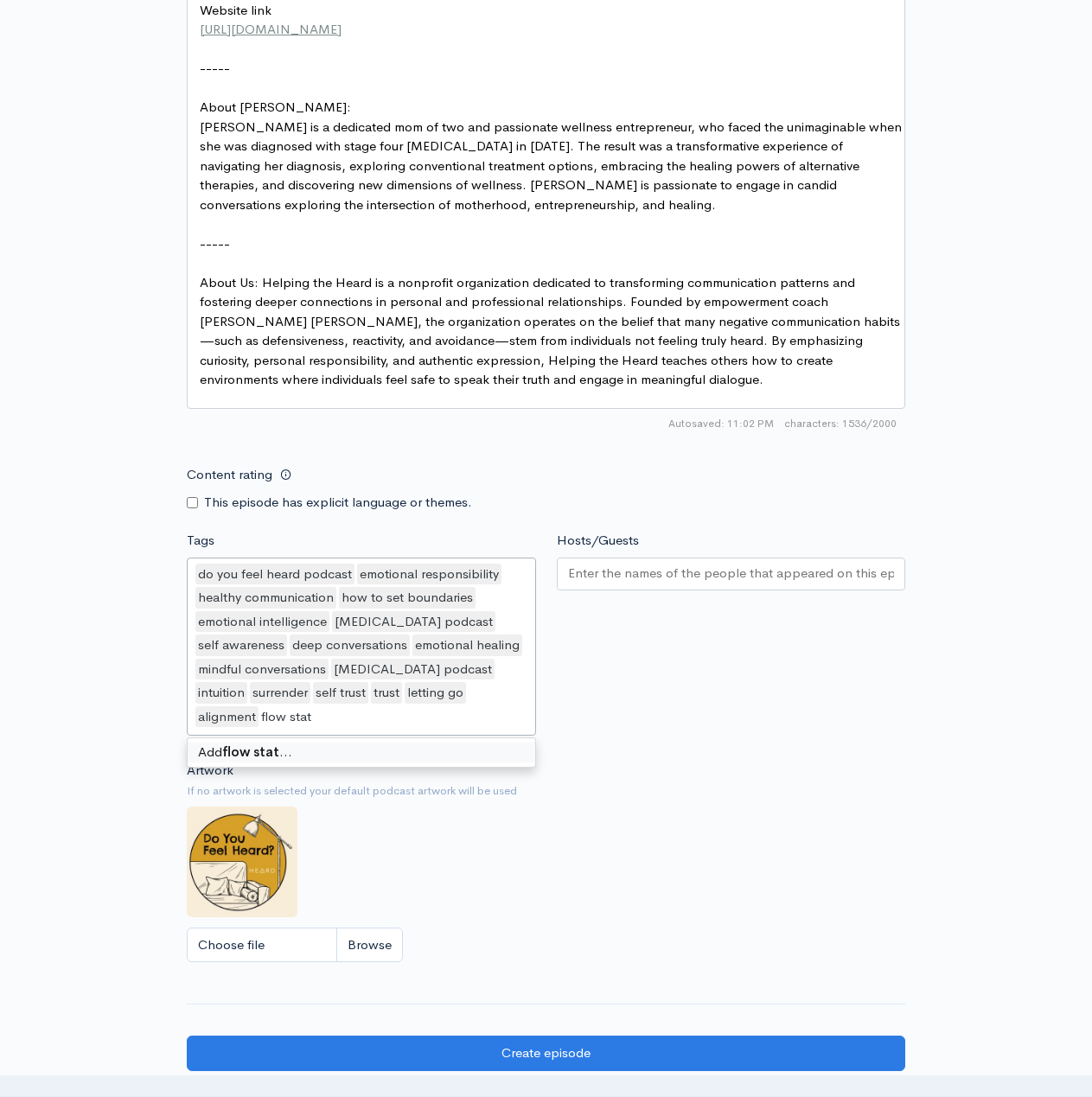
type input "flow state"
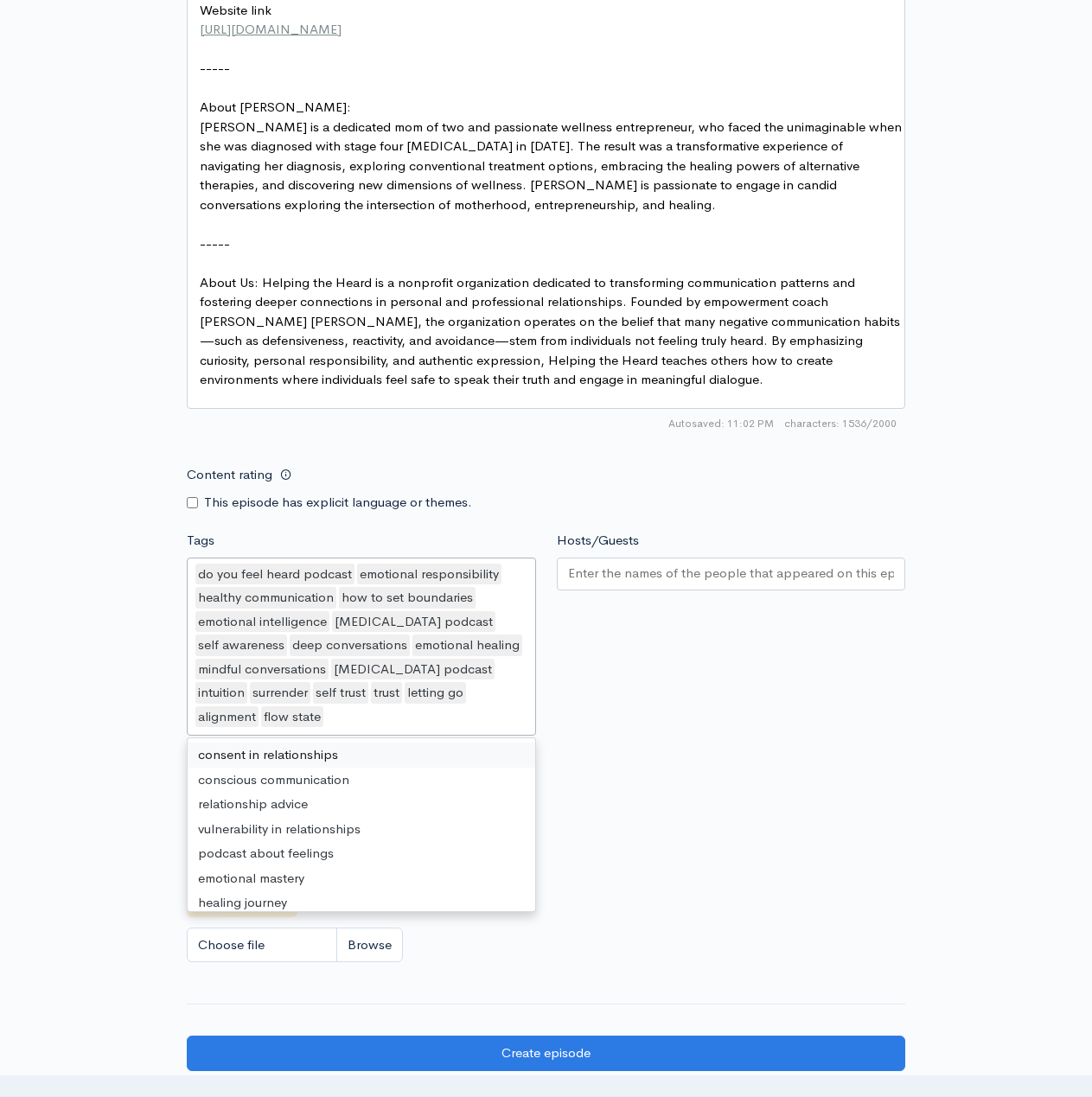
paste input "courage"
type input "courage"
paste input "inner"
type input "inner"
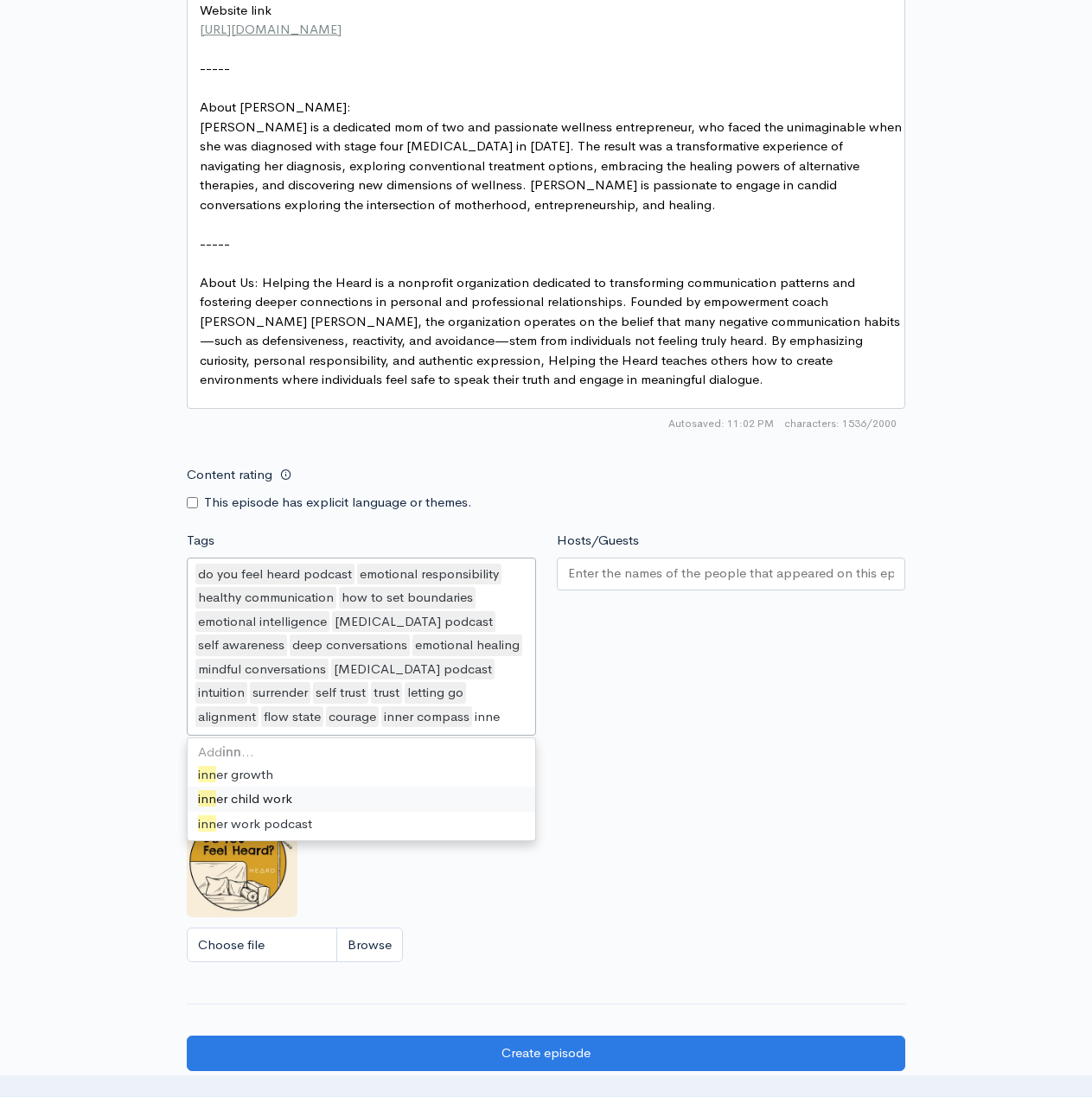
type input "inner"
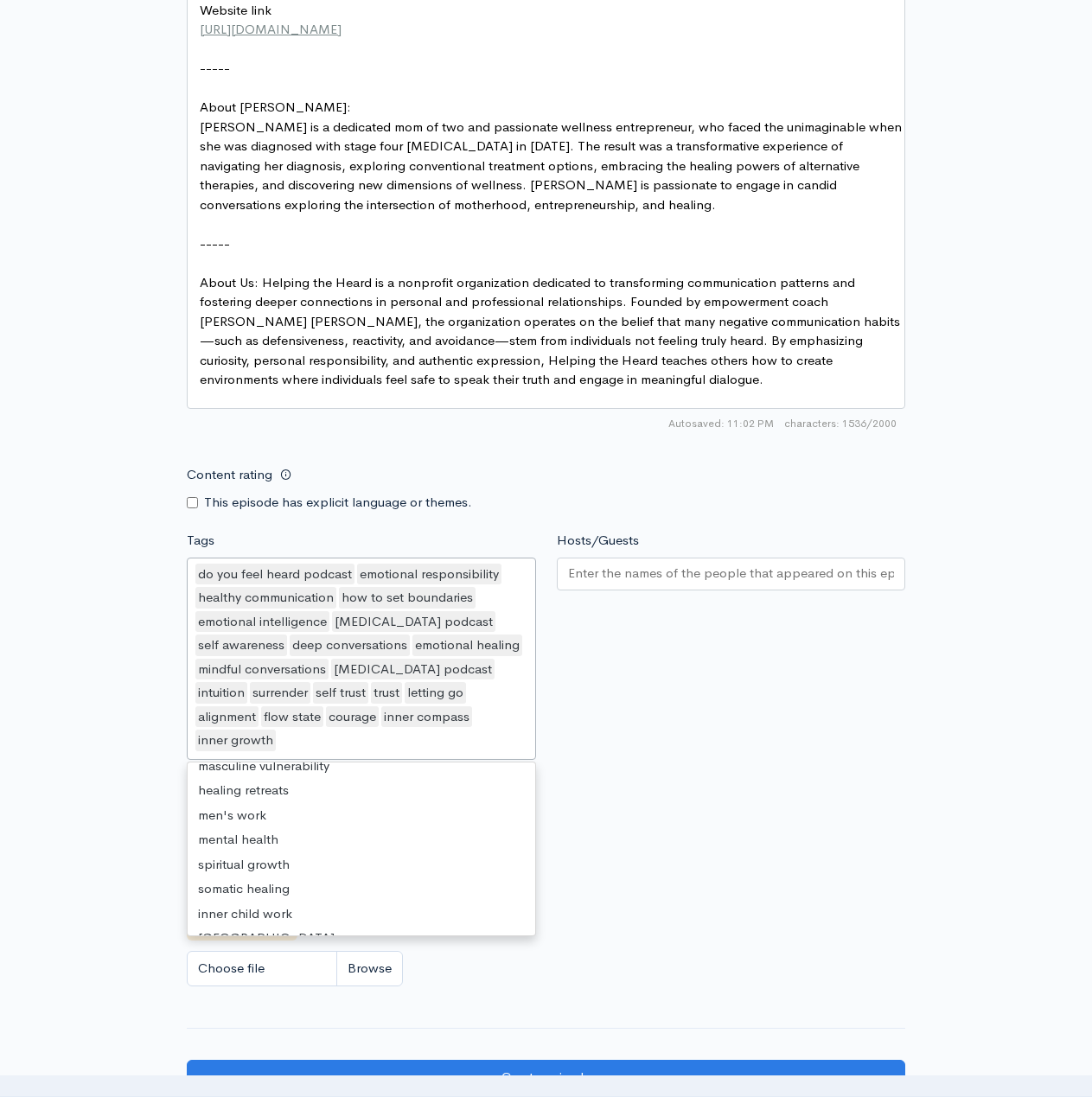
scroll to position [4, 0]
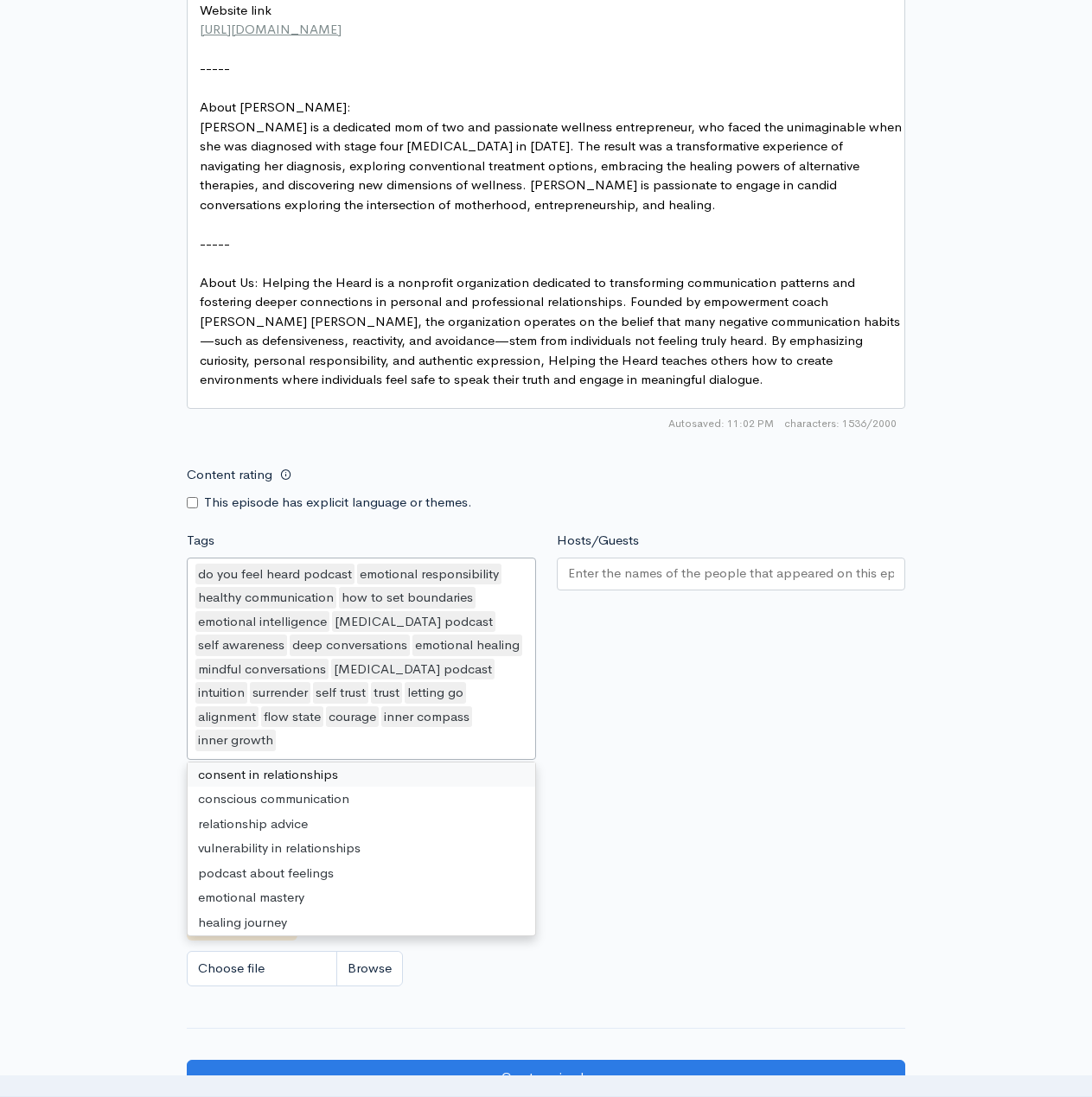
paste input "mindfulness"
type input "mindfulness"
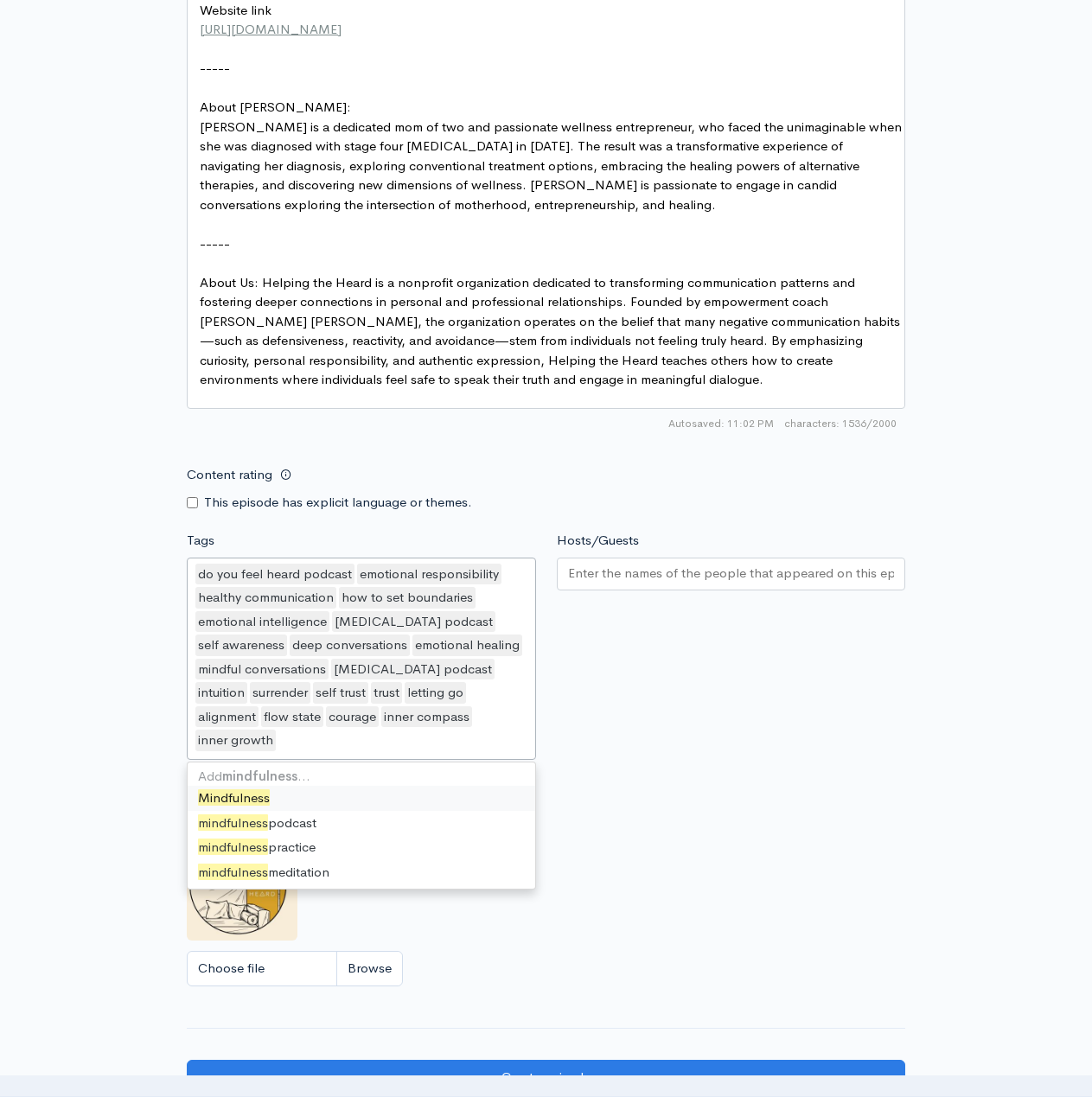
scroll to position [4126, 0]
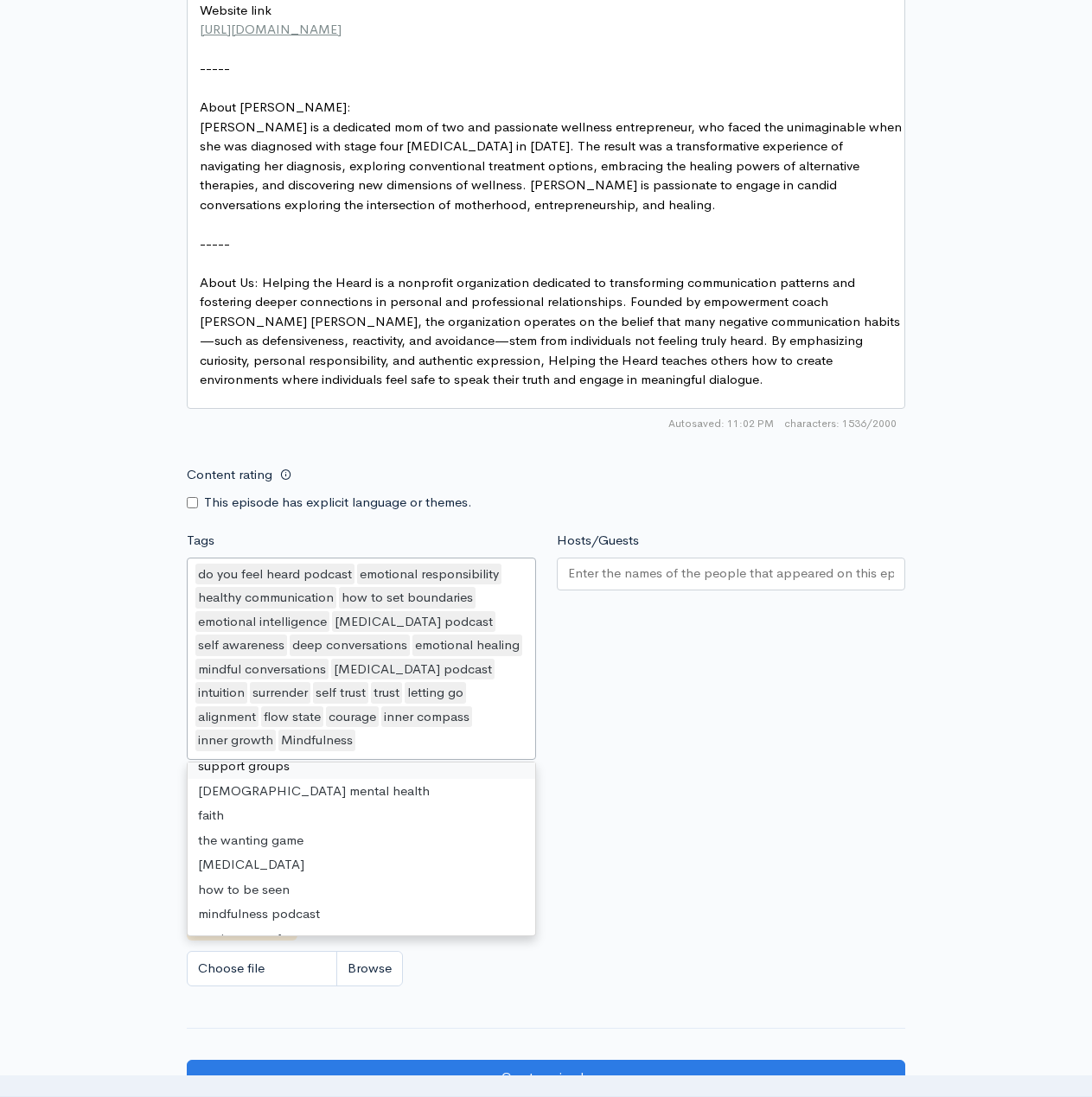
paste input "mindfulness"
type input "mindfulness"
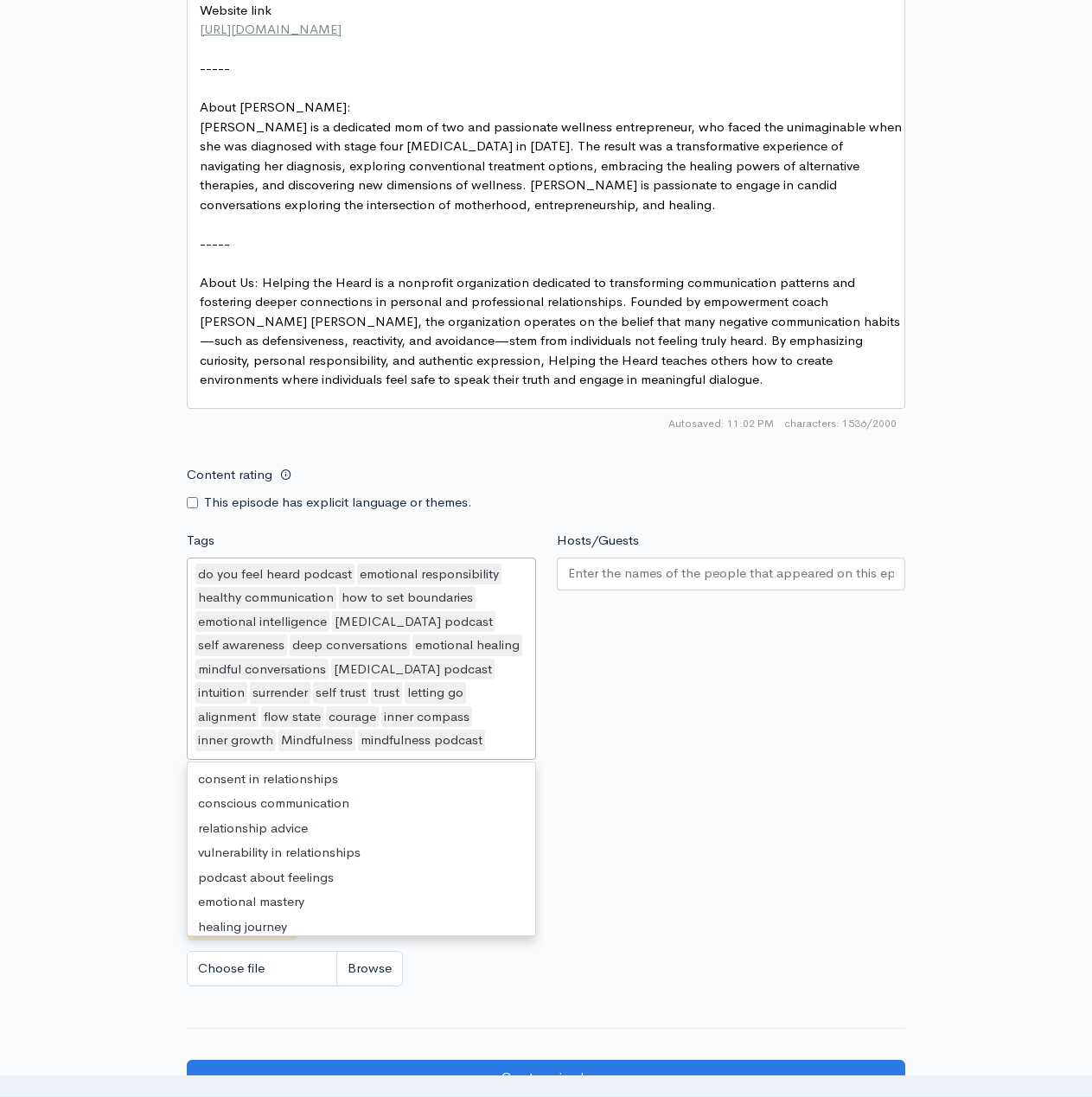
scroll to position [2550, 0]
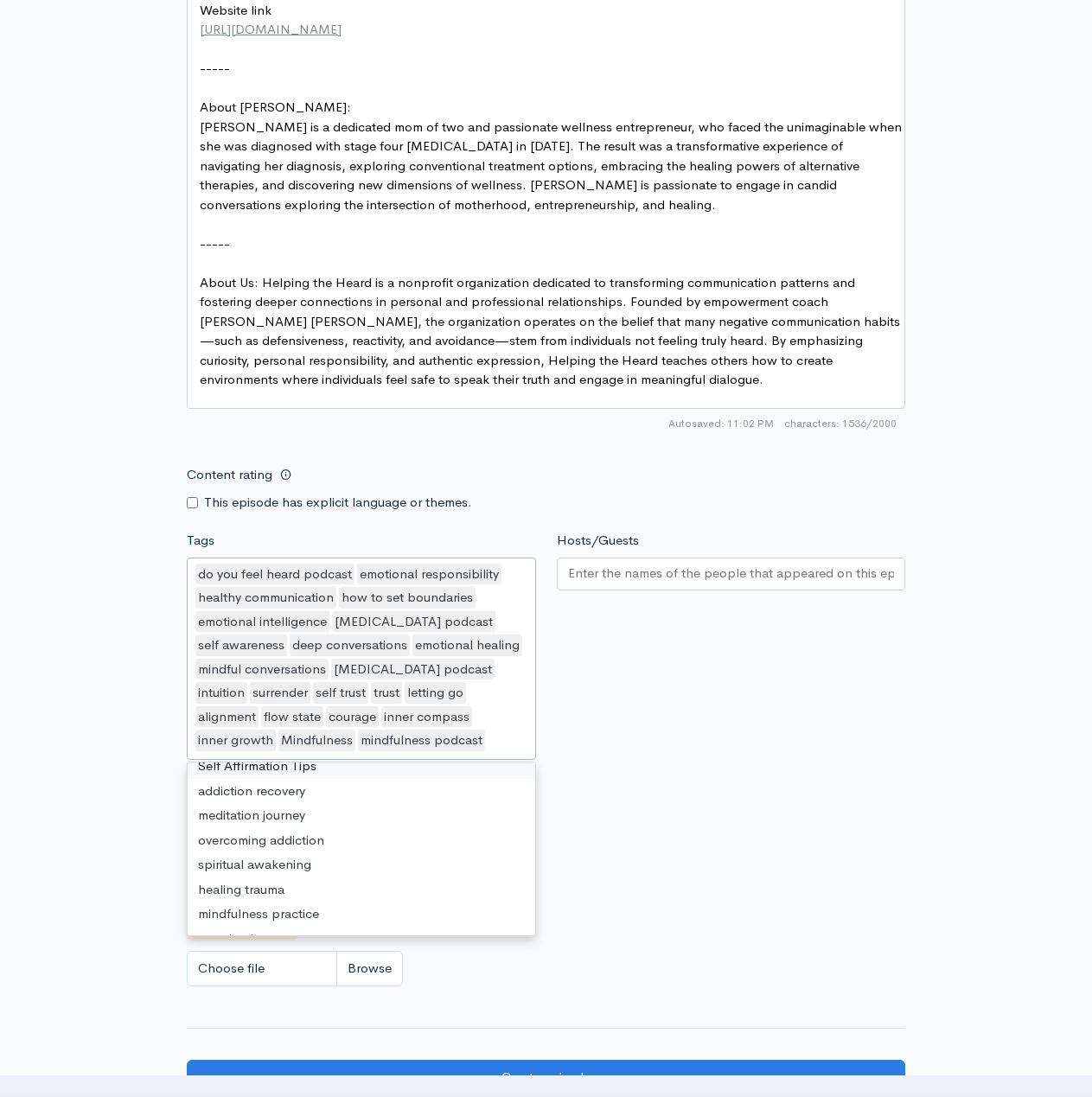
click at [526, 760] on div "do you feel heard podcast emotional responsibility healthy communication how to…" at bounding box center [361, 658] width 349 height 202
click at [717, 756] on div "Hosts/Guests" at bounding box center [731, 648] width 370 height 235
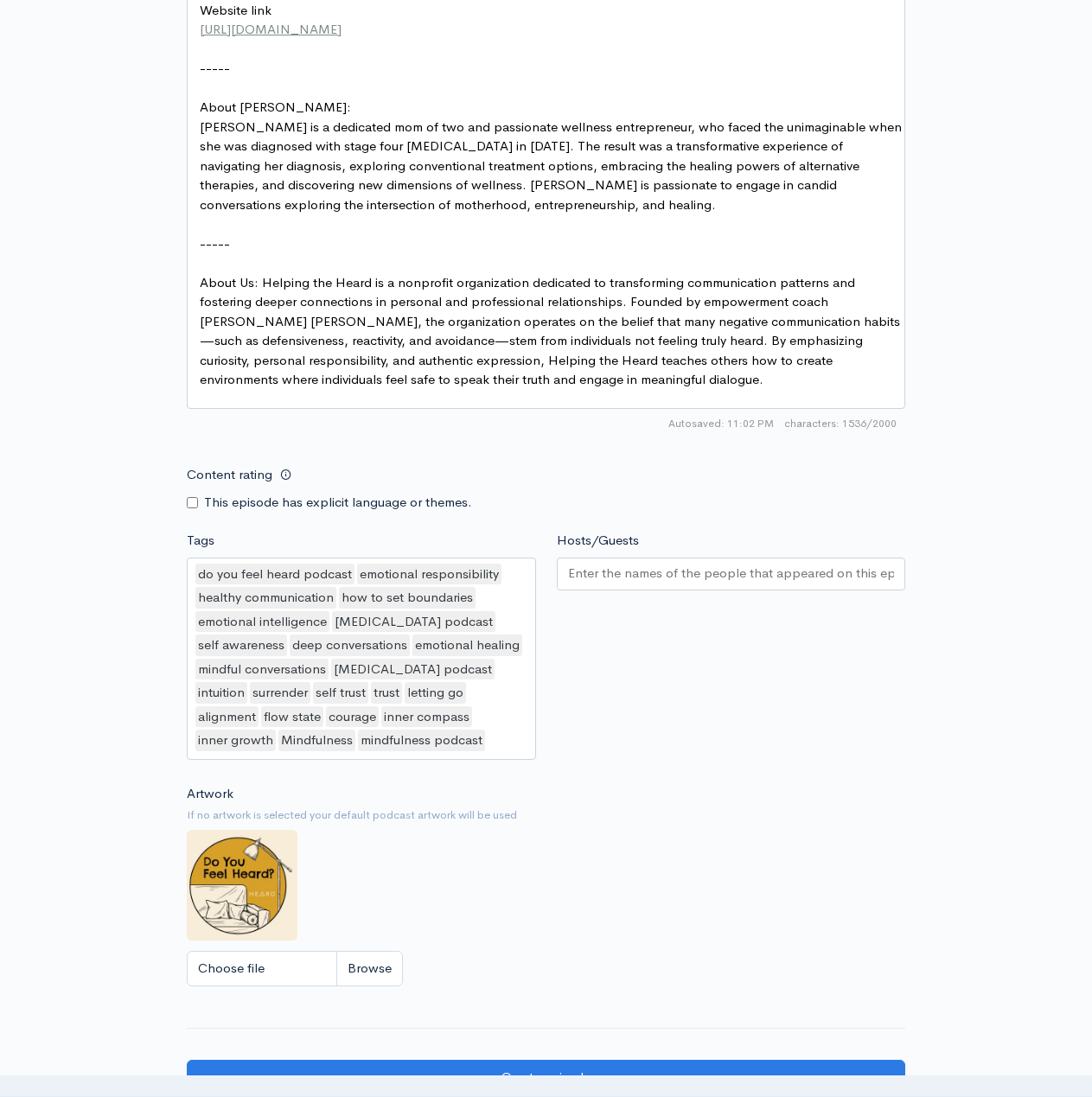
click at [637, 584] on input "Hosts/Guests" at bounding box center [731, 574] width 326 height 20
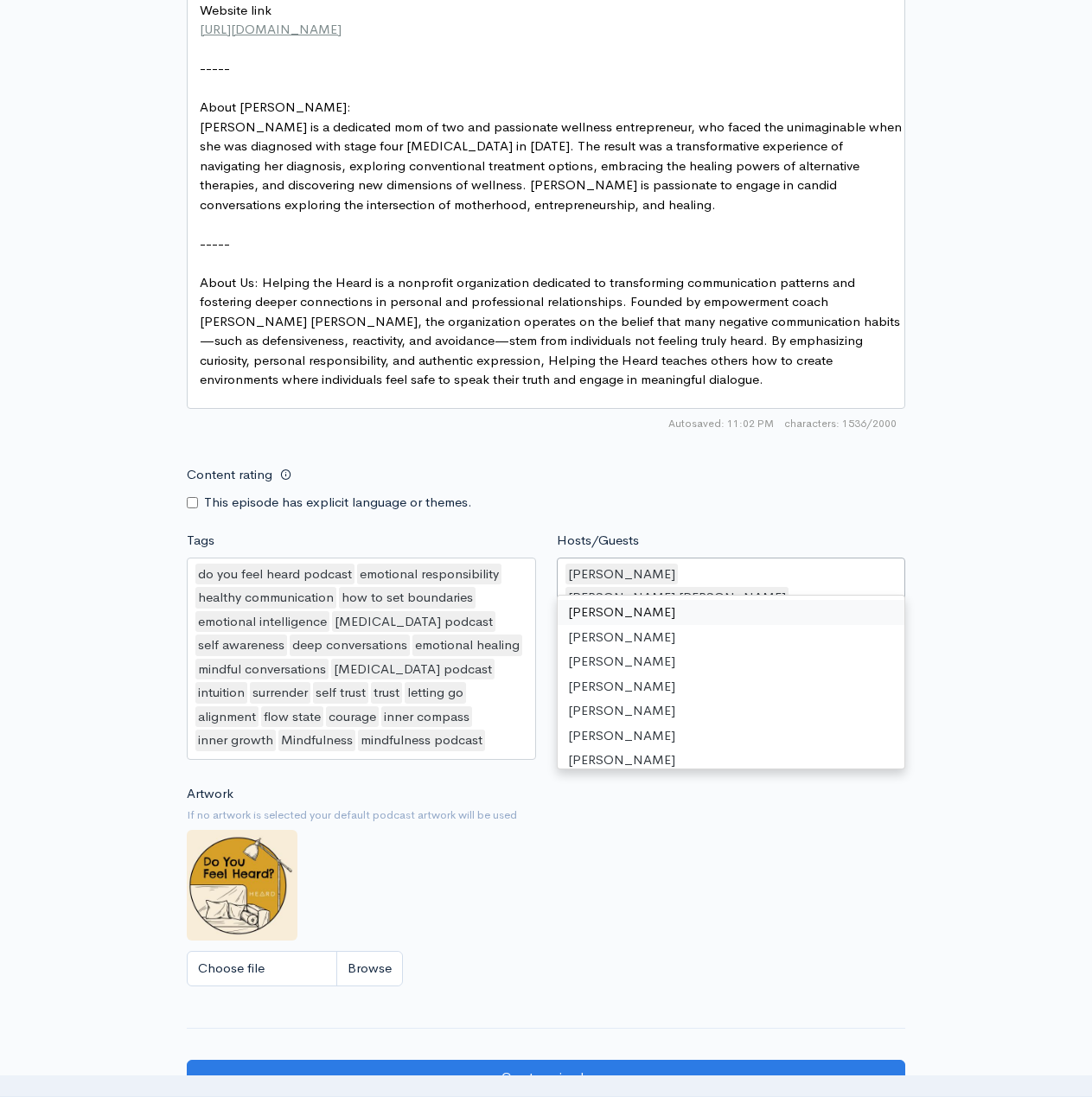
click at [751, 587] on div "[PERSON_NAME] [PERSON_NAME] [PERSON_NAME]" at bounding box center [731, 588] width 349 height 60
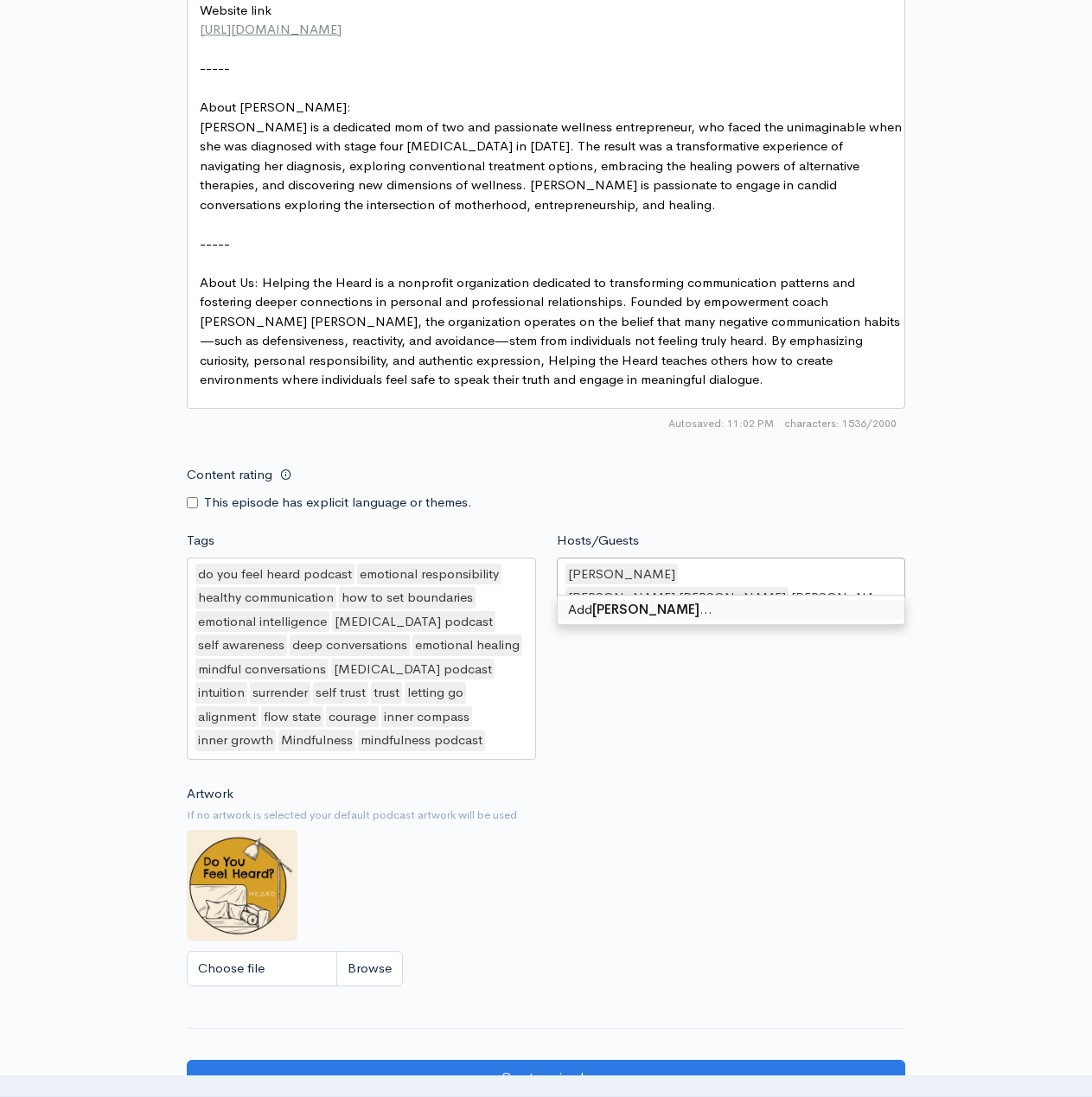
type input "[PERSON_NAME]"
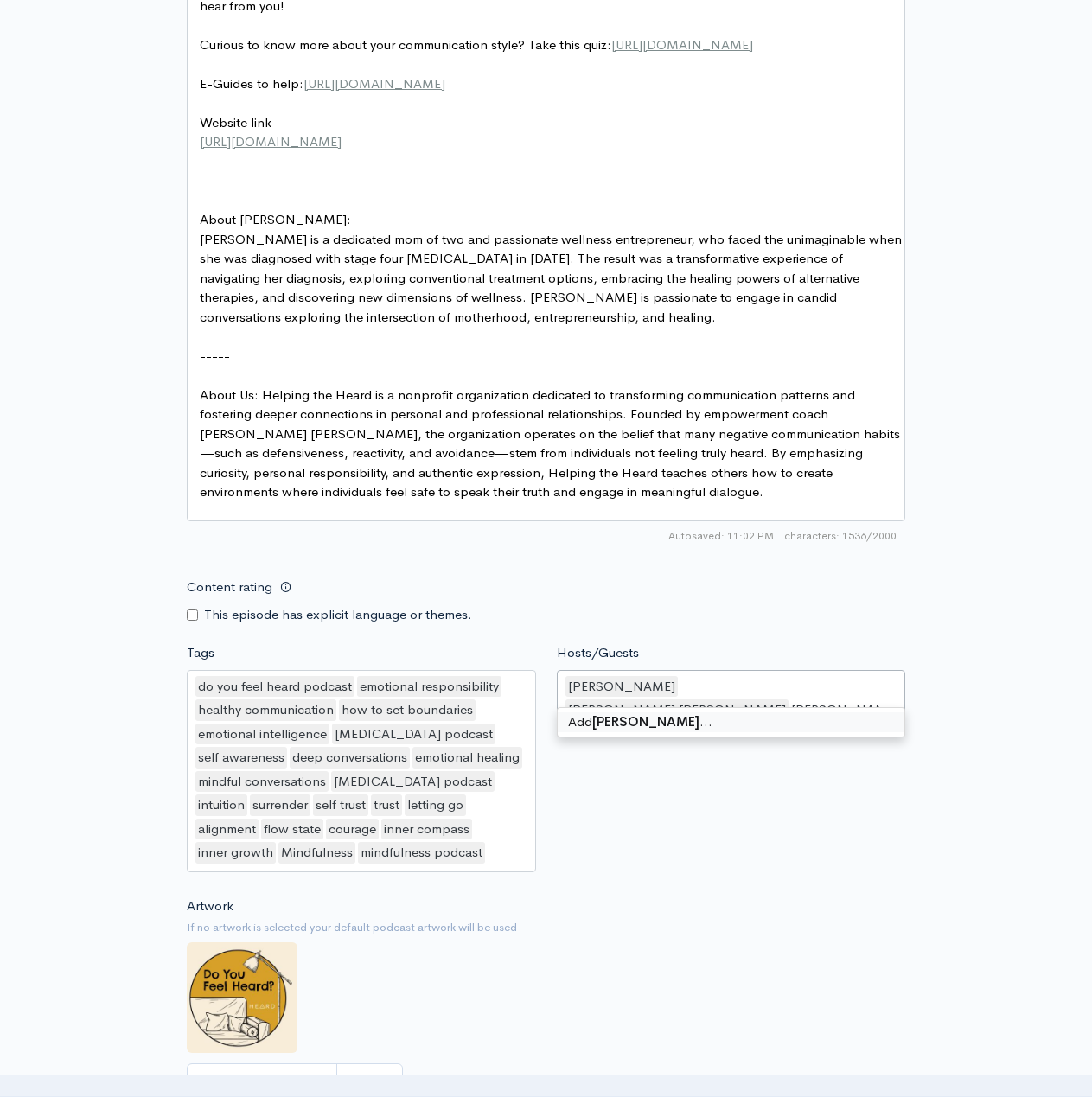
scroll to position [809, 0]
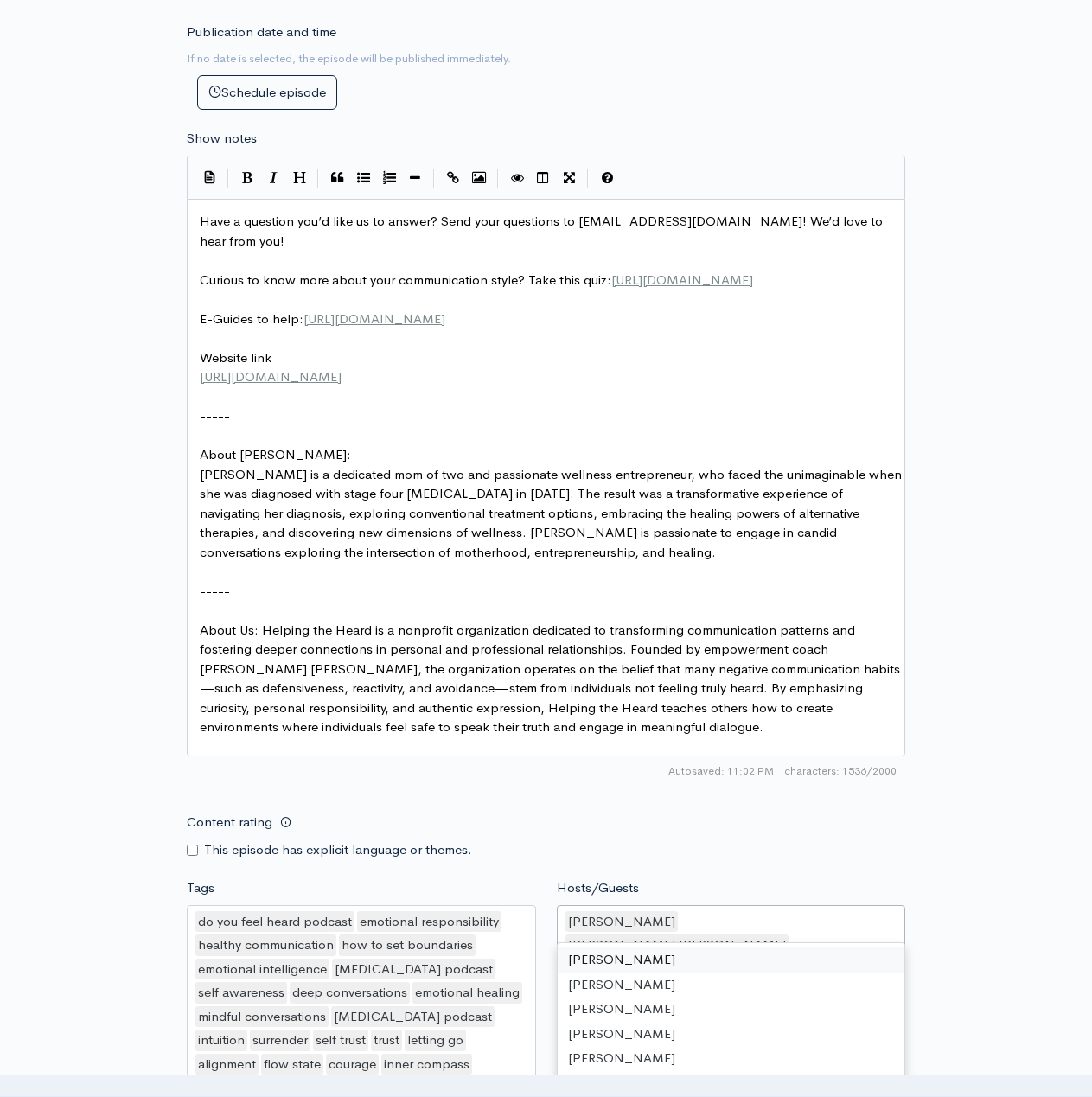
click at [978, 828] on div "New episode Create a new episode Back to episodes Audio file Choose file 0 ZenC…" at bounding box center [546, 378] width 986 height 2254
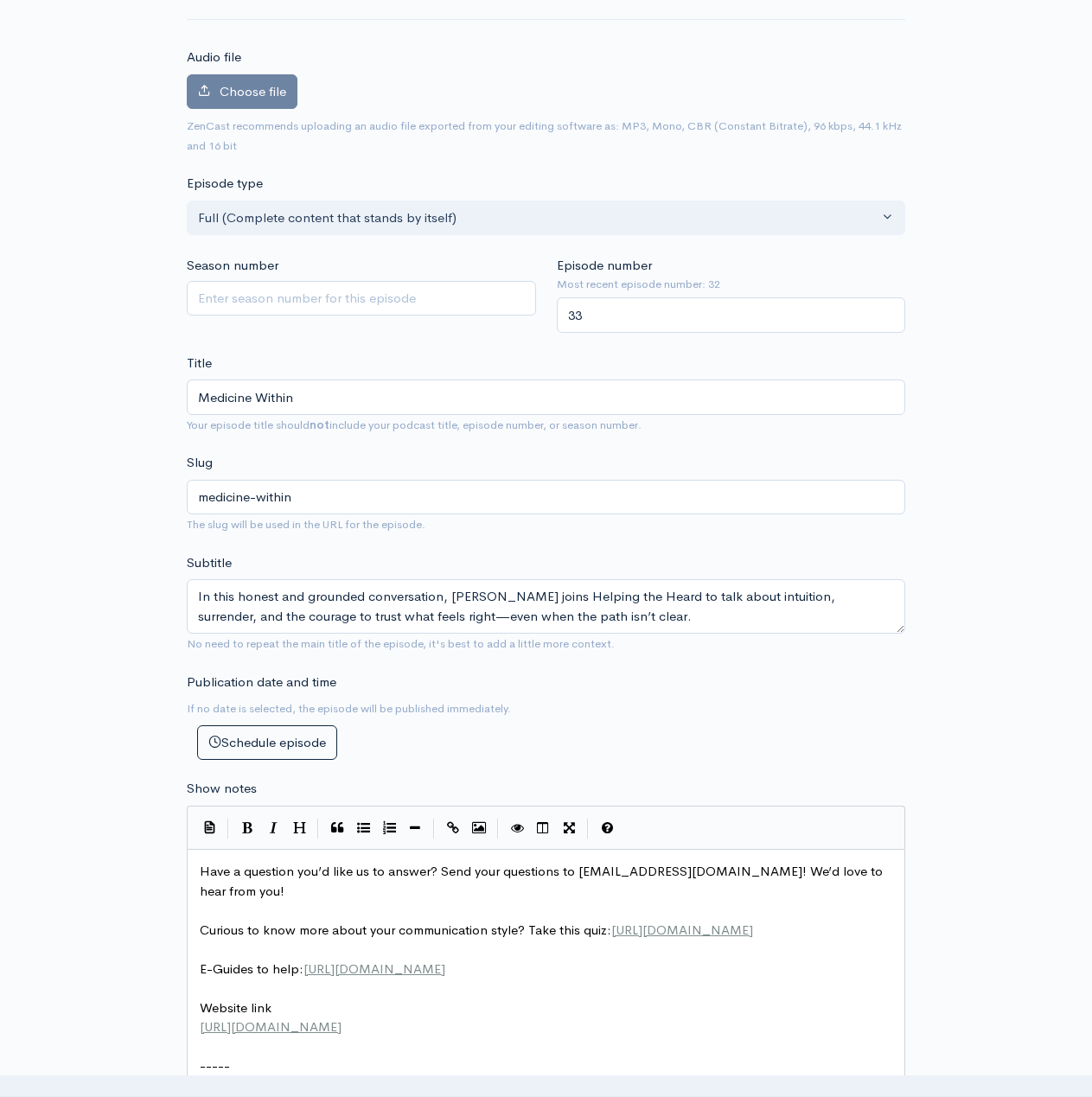
scroll to position [0, 0]
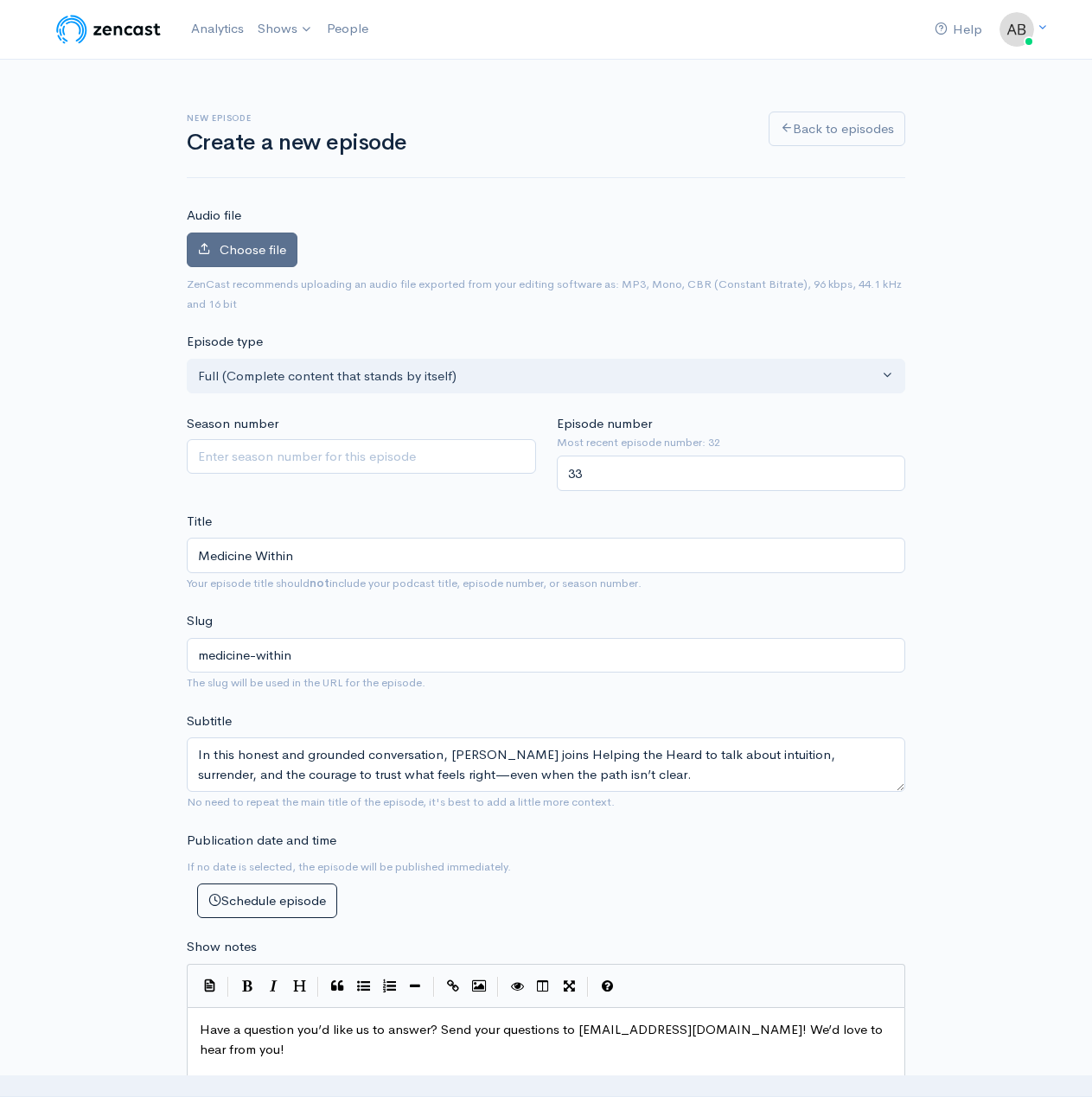
click at [273, 251] on span "Choose file" at bounding box center [253, 249] width 67 height 17
click at [0, 0] on input "Choose file" at bounding box center [0, 0] width 0 height 0
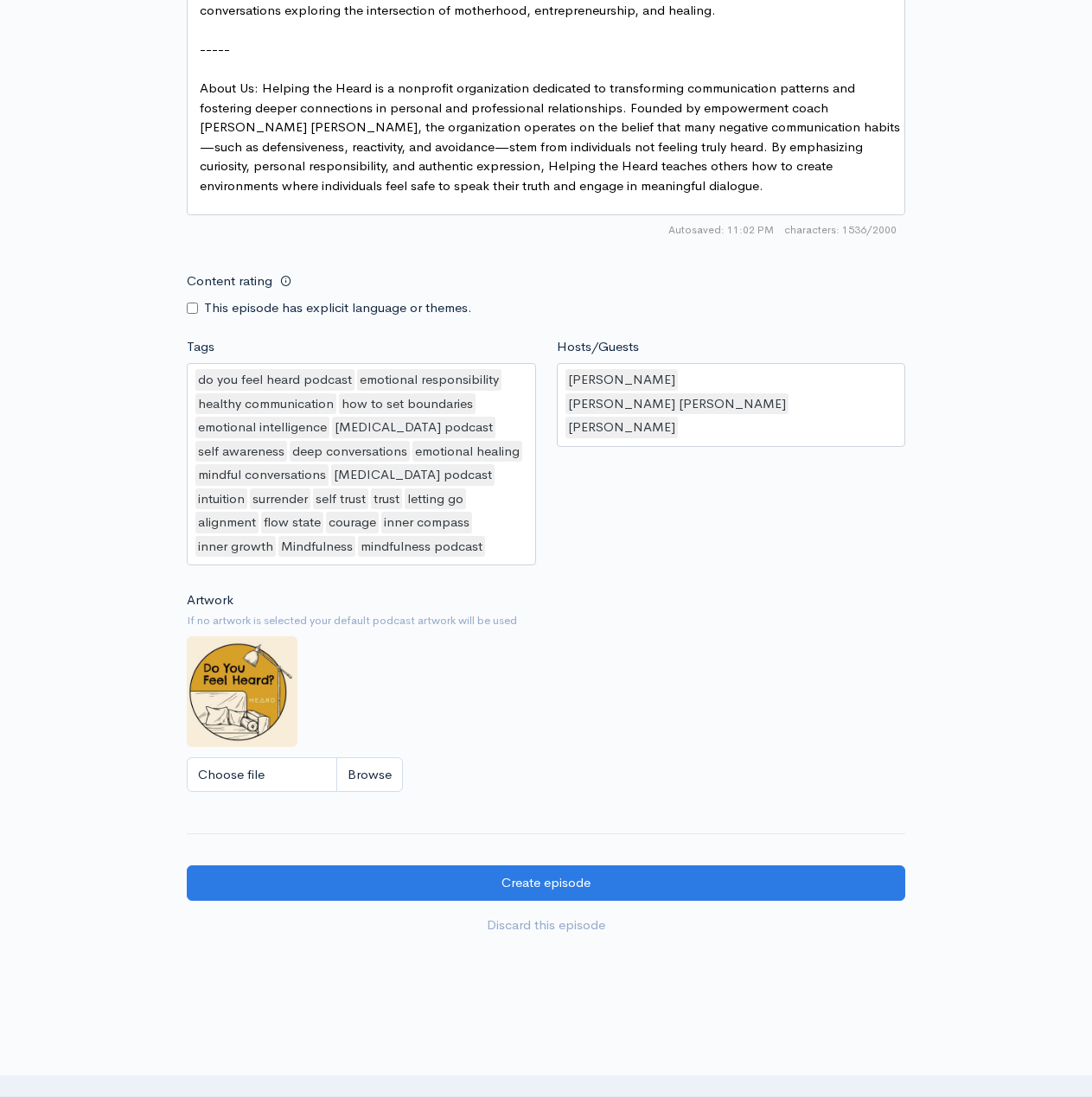
scroll to position [1551, 0]
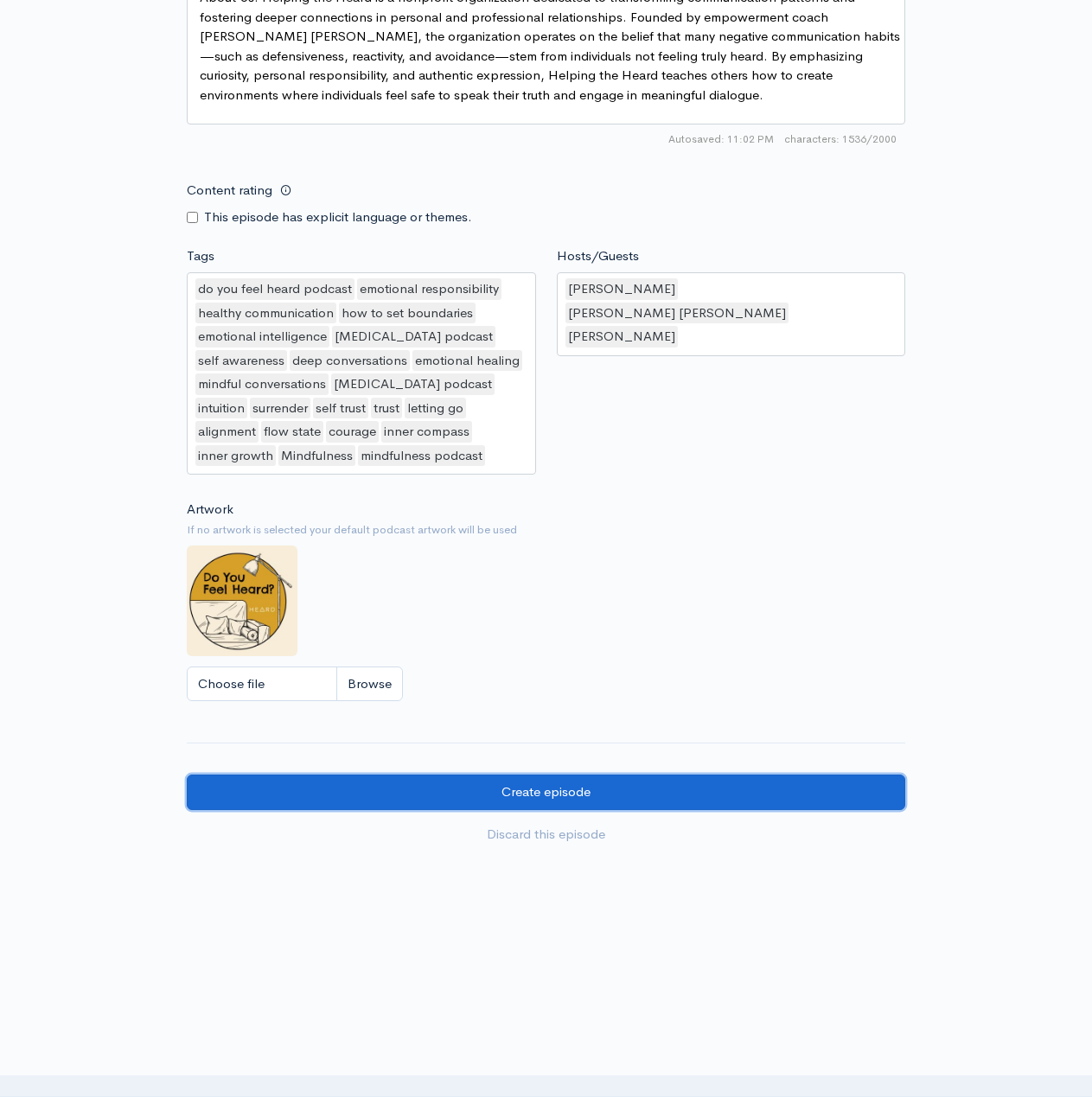
click at [458, 796] on input "Create episode" at bounding box center [546, 793] width 718 height 36
